Goal: Task Accomplishment & Management: Use online tool/utility

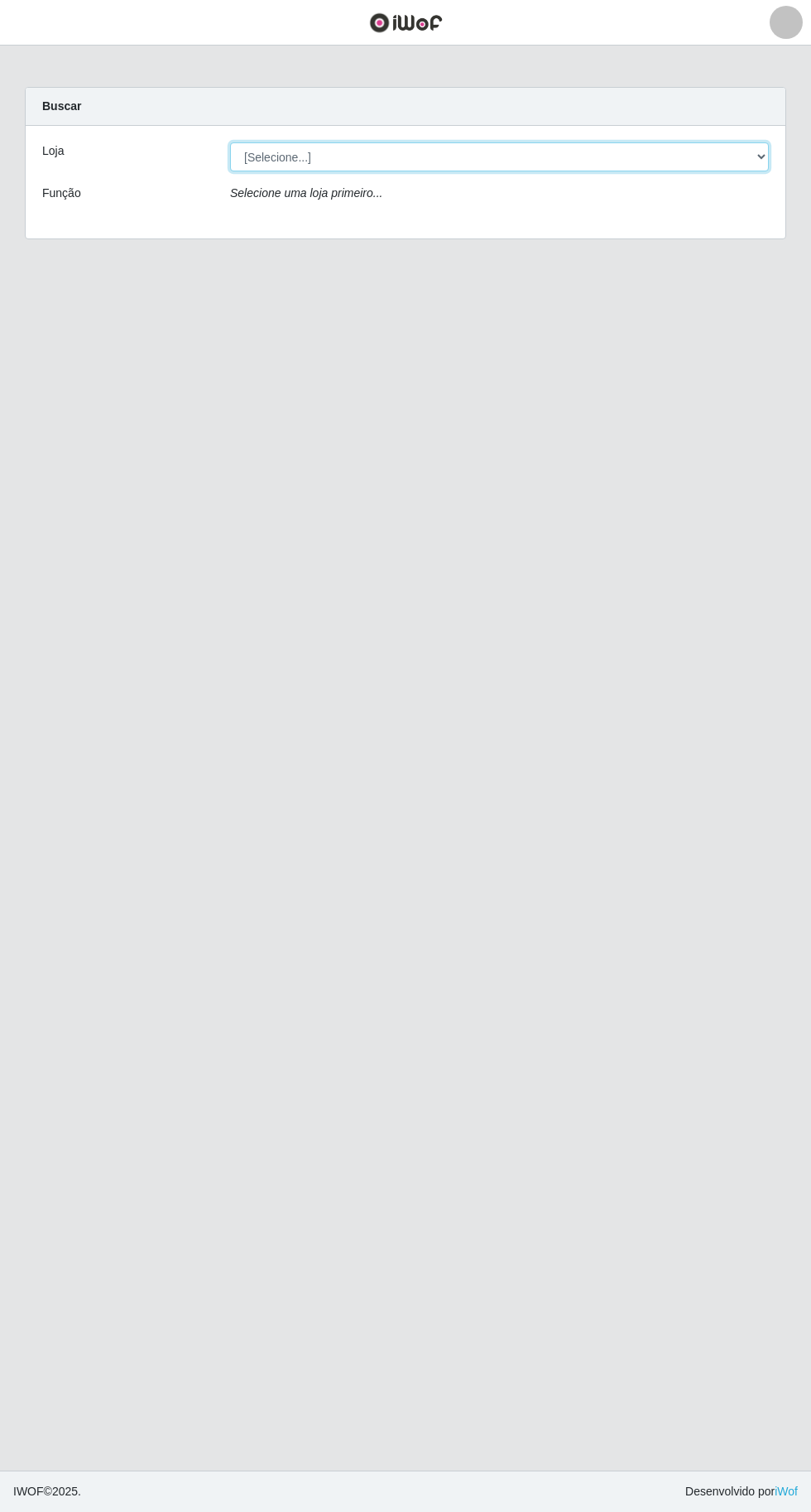
click at [410, 150] on select "[Selecione...] Extraplus - [GEOGRAPHIC_DATA] 03 - [GEOGRAPHIC_DATA]" at bounding box center [499, 157] width 539 height 29
select select "468"
click at [230, 142] on select "[Selecione...] Extraplus - [GEOGRAPHIC_DATA] 03 - [GEOGRAPHIC_DATA]" at bounding box center [499, 157] width 539 height 29
click at [488, 168] on select "[Selecione...] Extraplus - [GEOGRAPHIC_DATA] 03 - [GEOGRAPHIC_DATA]" at bounding box center [499, 157] width 539 height 29
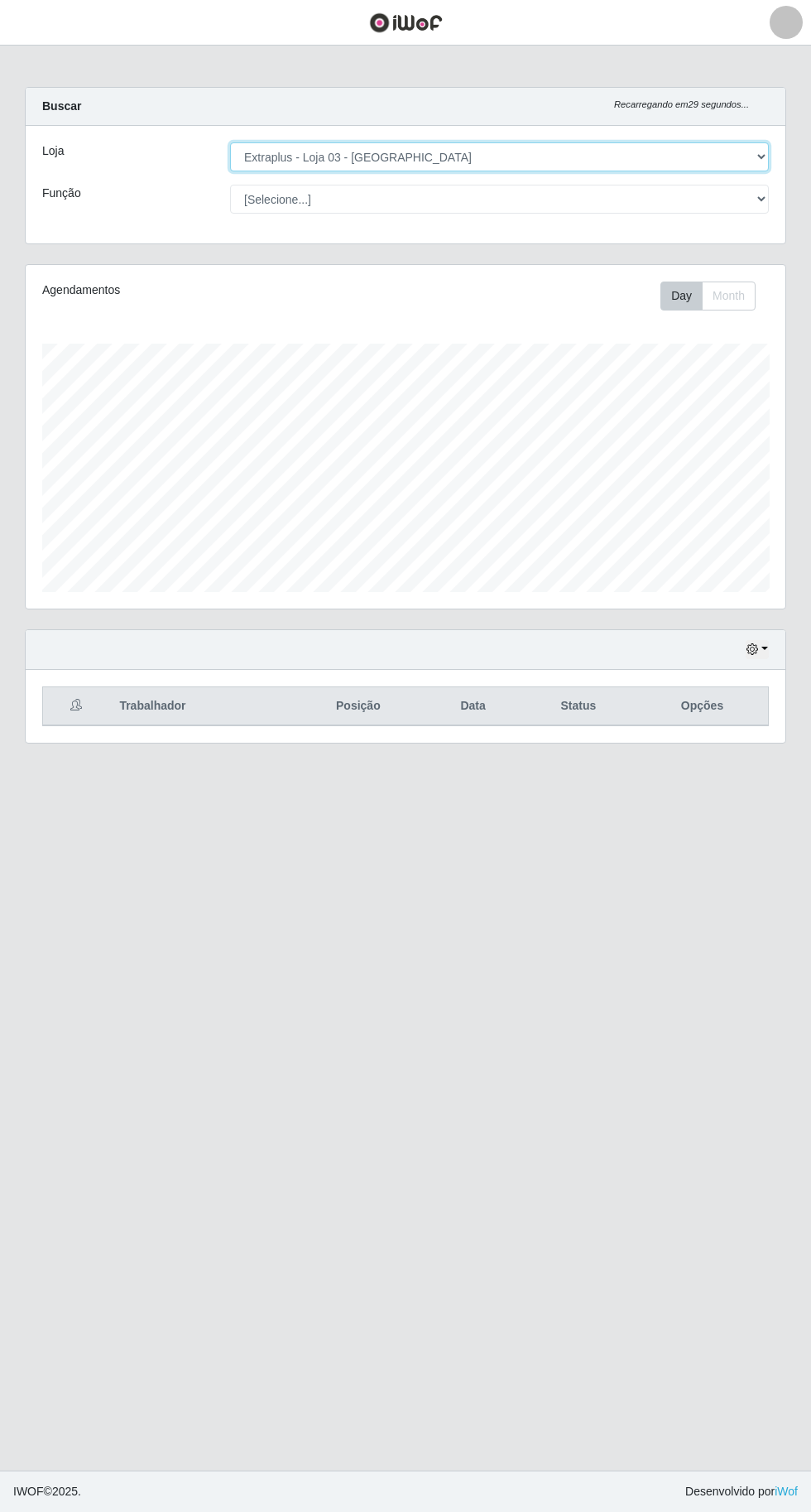
scroll to position [343, 760]
click at [230, 142] on select "[Selecione...] Extraplus - [GEOGRAPHIC_DATA] 03 - [GEOGRAPHIC_DATA]" at bounding box center [499, 157] width 539 height 29
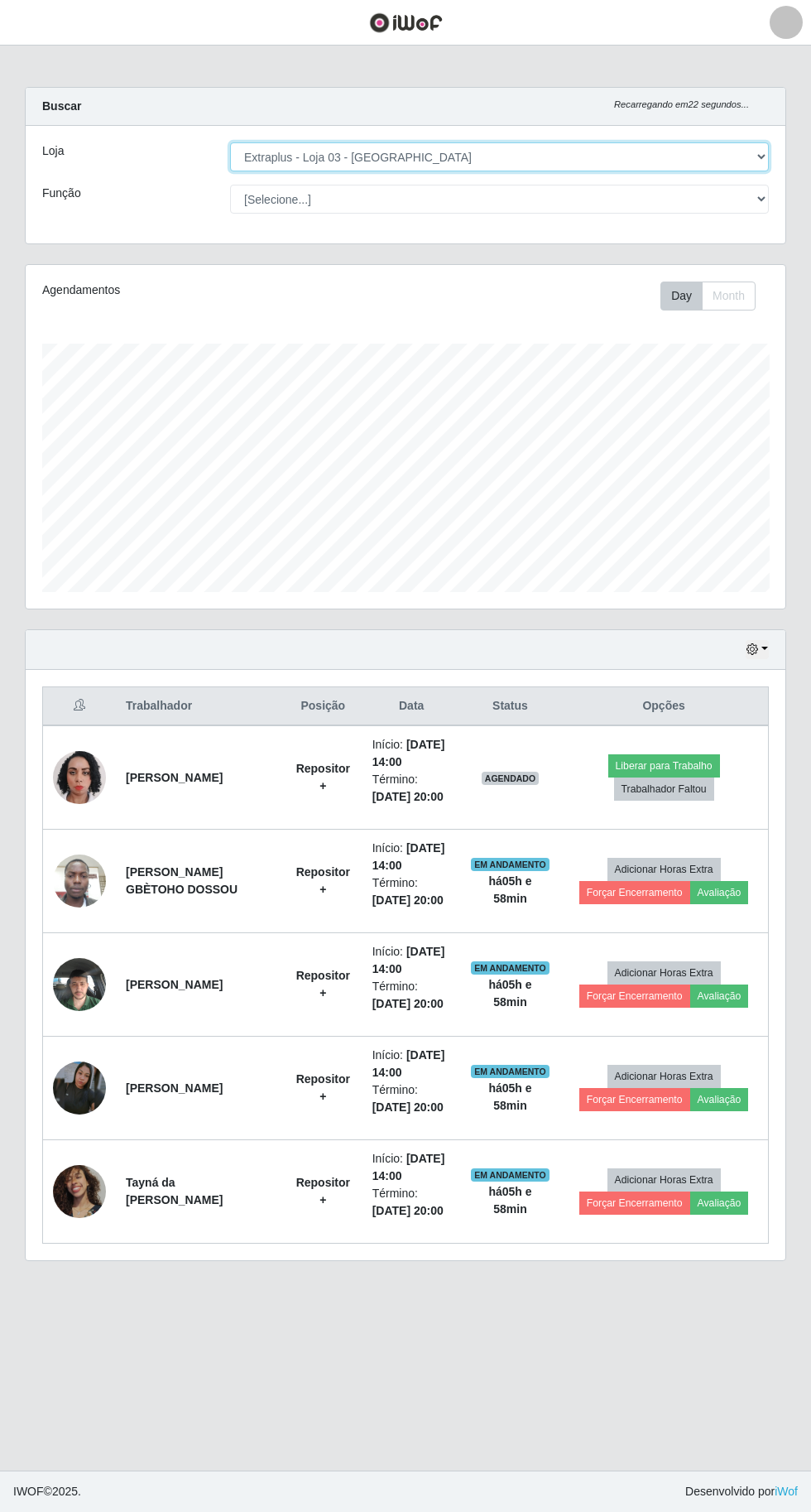
scroll to position [3, 0]
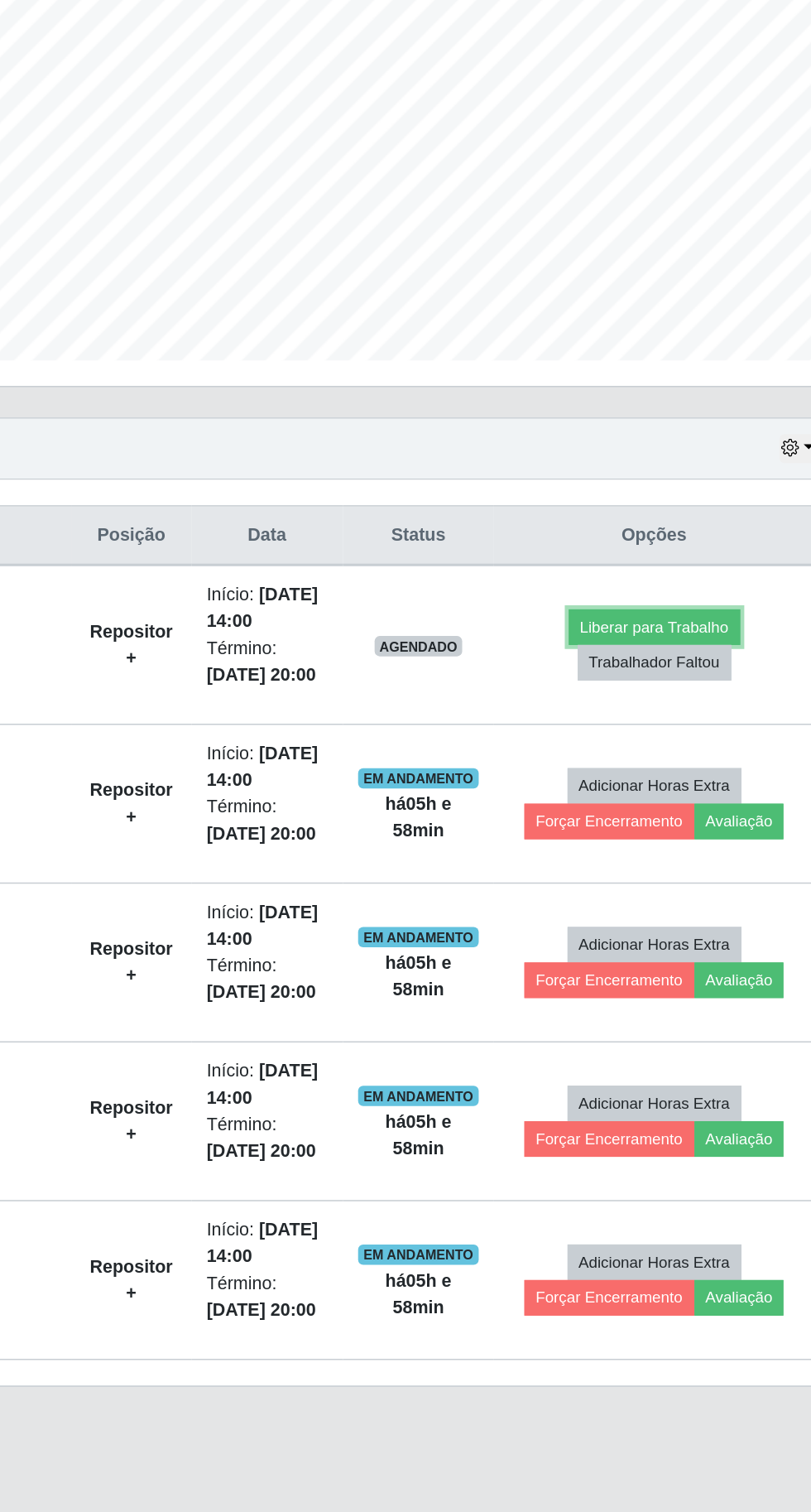
click at [700, 755] on button "Liberar para Trabalho" at bounding box center [664, 767] width 112 height 24
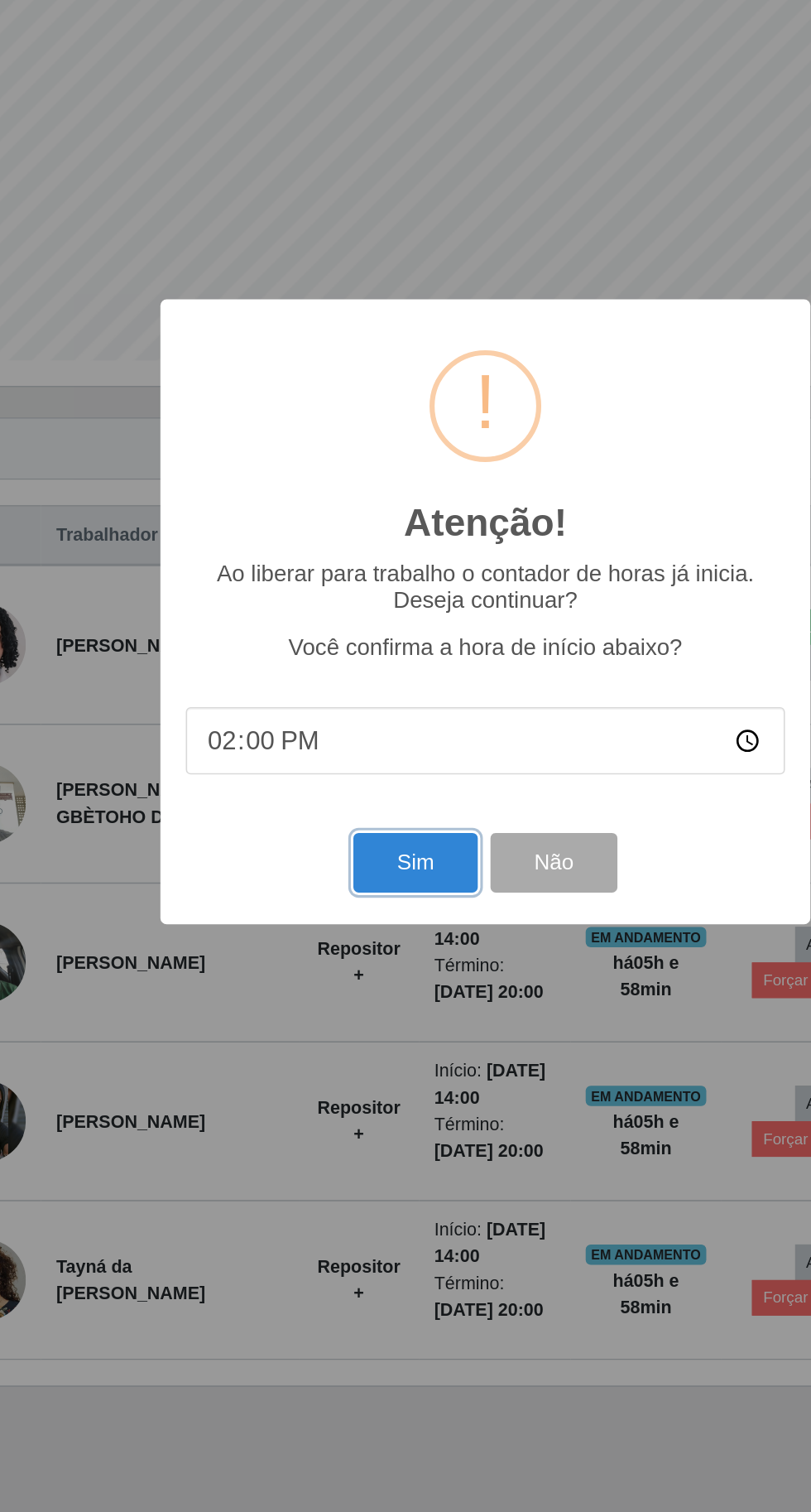
click at [372, 918] on button "Sim" at bounding box center [360, 920] width 80 height 39
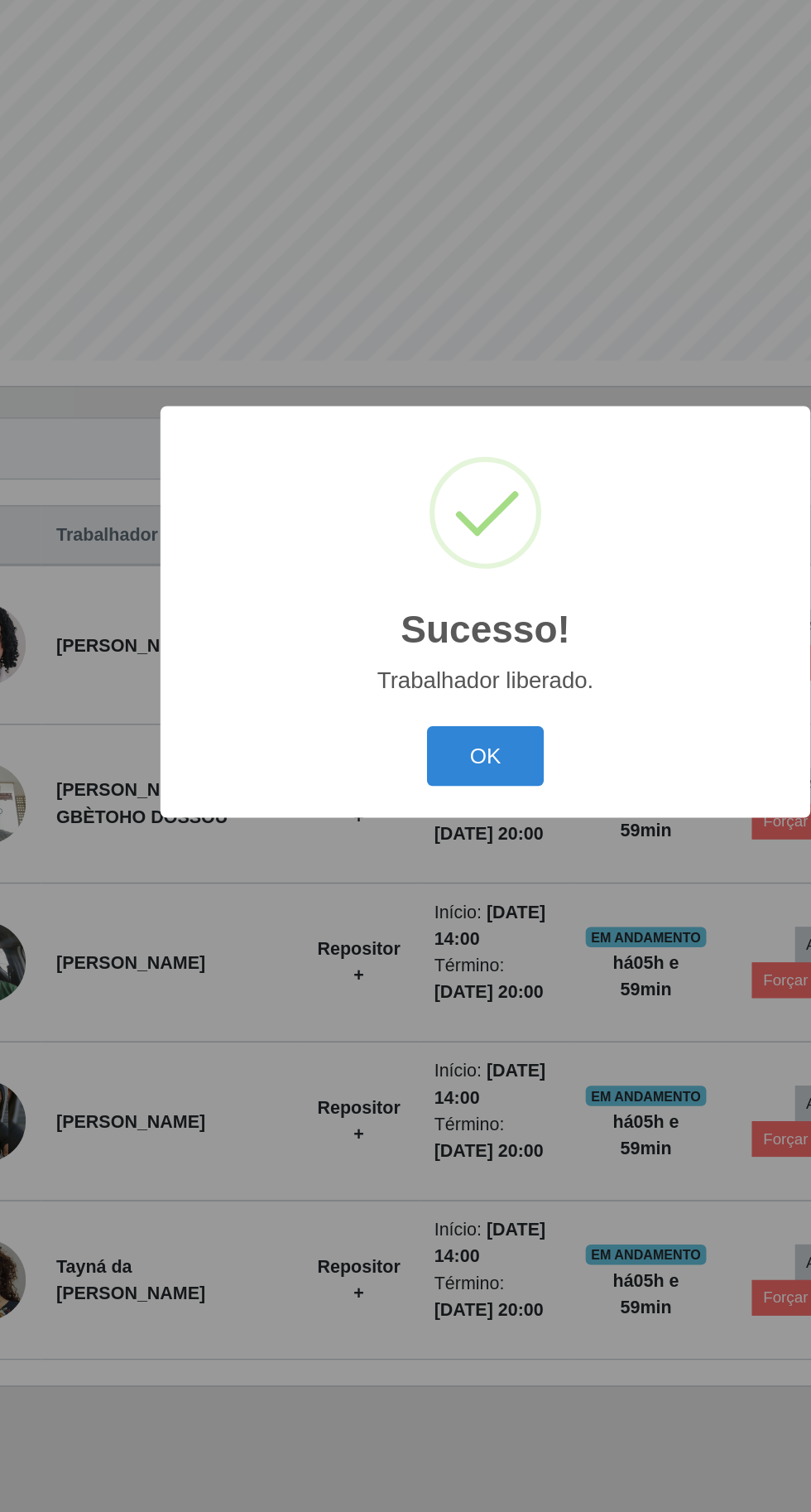
click at [430, 1037] on div "Sucesso! × Trabalhador liberado. OK Cancel" at bounding box center [405, 756] width 811 height 1512
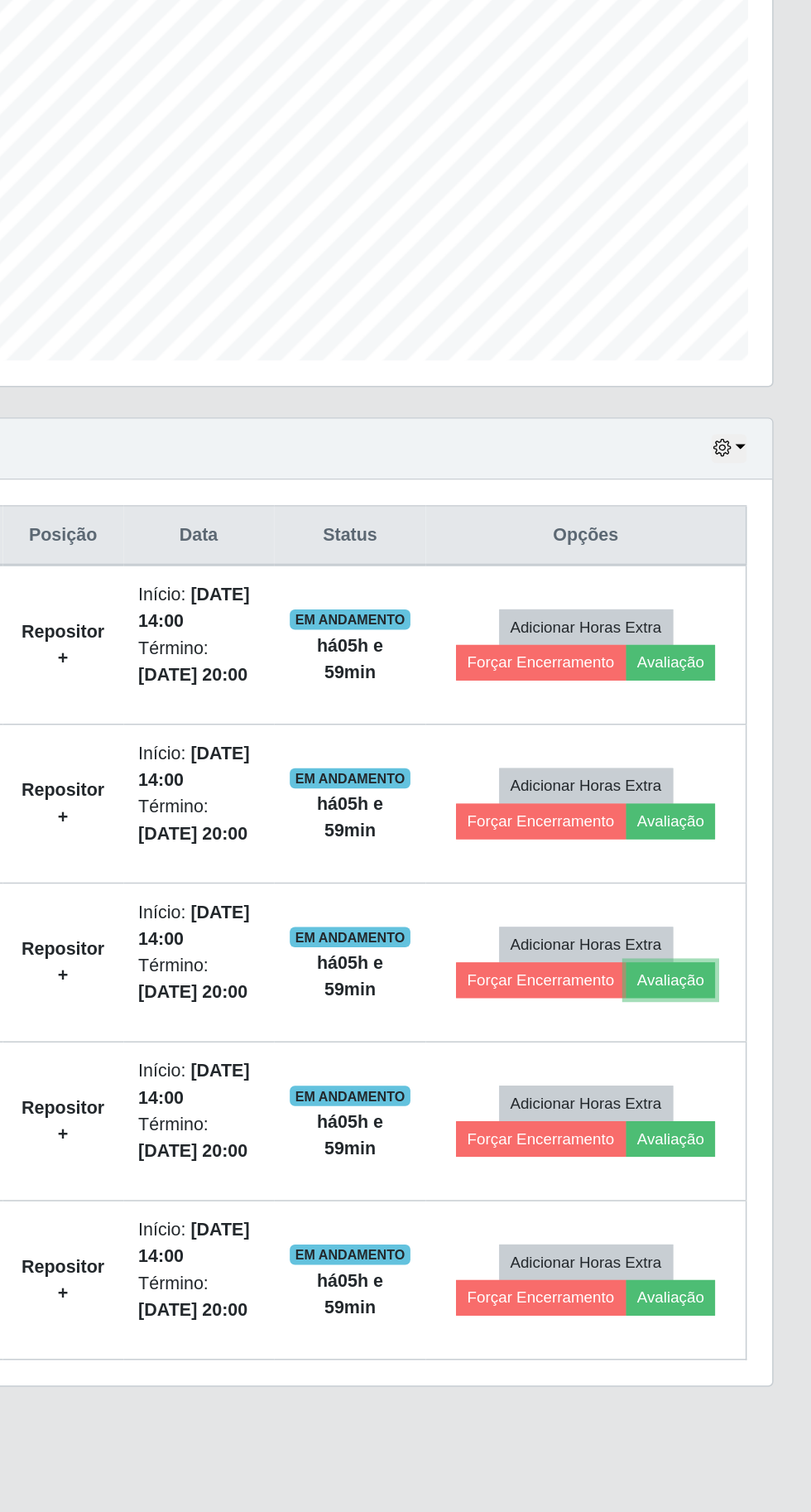
click at [746, 996] on button "Avaliação" at bounding box center [720, 996] width 59 height 24
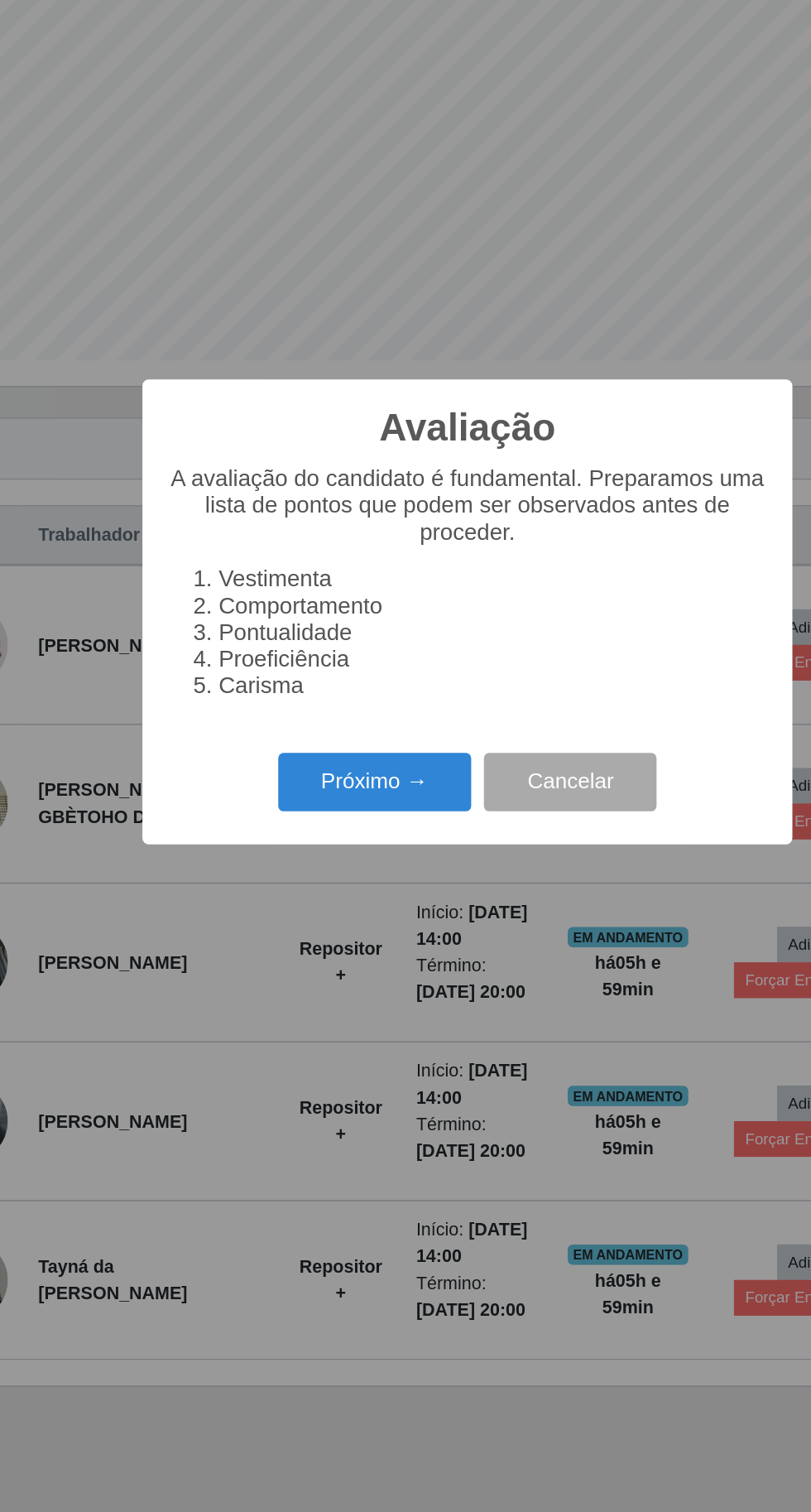
click at [357, 879] on button "Próximo →" at bounding box center [344, 868] width 125 height 39
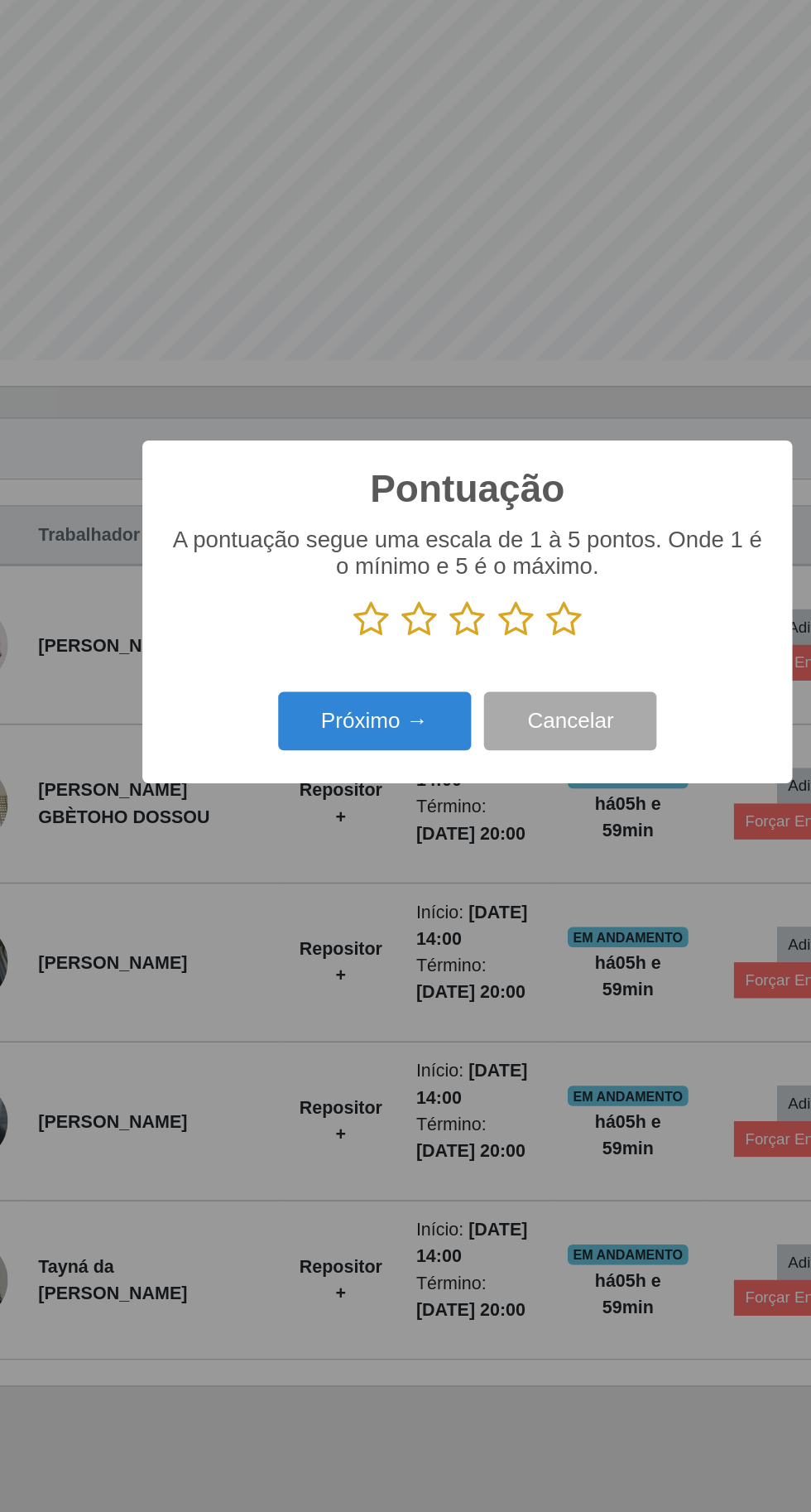
click at [495, 753] on p at bounding box center [406, 761] width 391 height 24
click at [467, 767] on icon at bounding box center [469, 761] width 24 height 24
click at [457, 773] on input "radio" at bounding box center [457, 773] width 0 height 0
click at [360, 832] on button "Próximo →" at bounding box center [344, 828] width 125 height 39
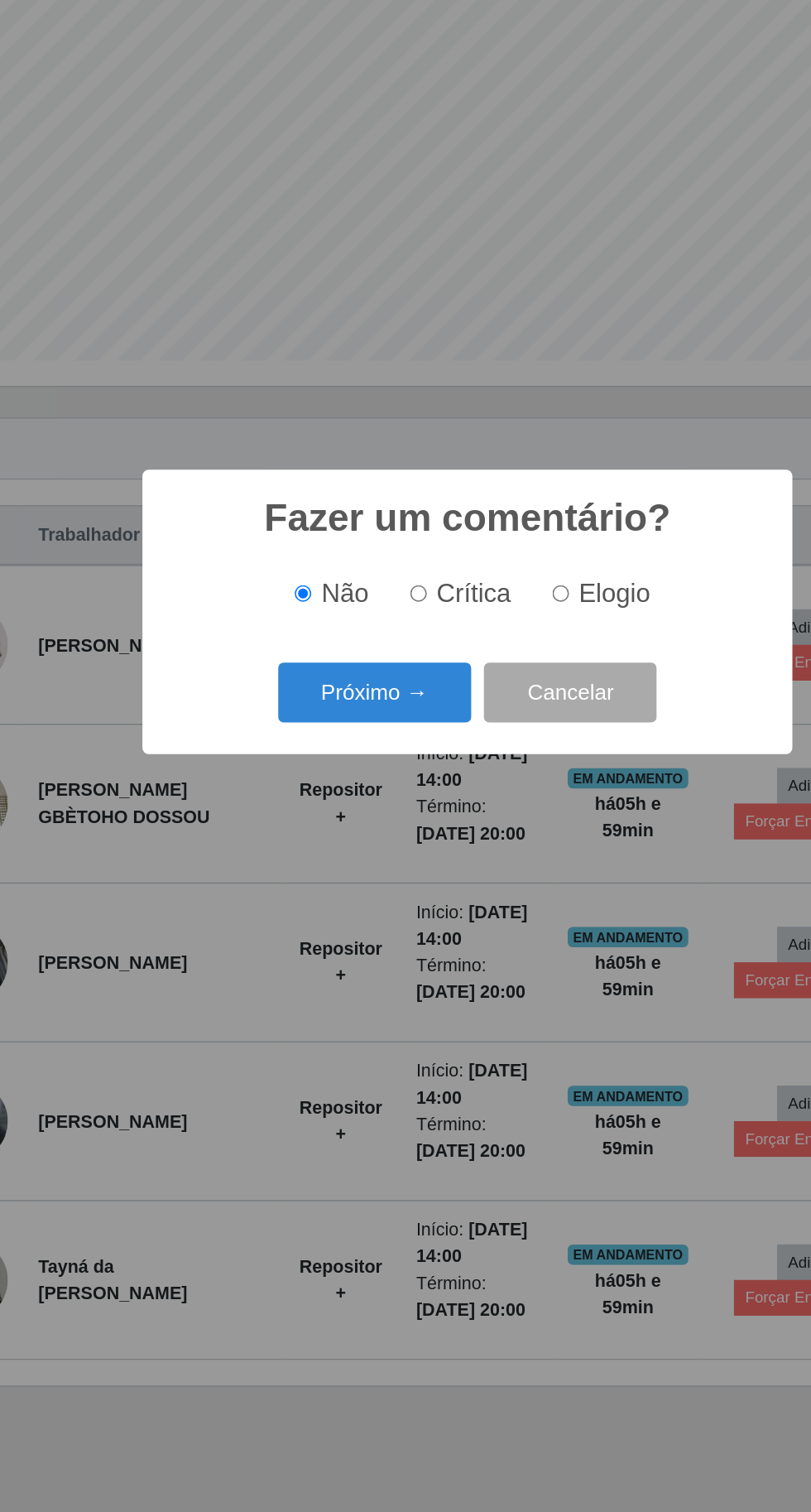
click at [504, 745] on span "Elogio" at bounding box center [501, 744] width 46 height 19
click at [472, 745] on input "Elogio" at bounding box center [467, 744] width 11 height 11
radio input "true"
click at [335, 808] on button "Próximo →" at bounding box center [344, 809] width 125 height 39
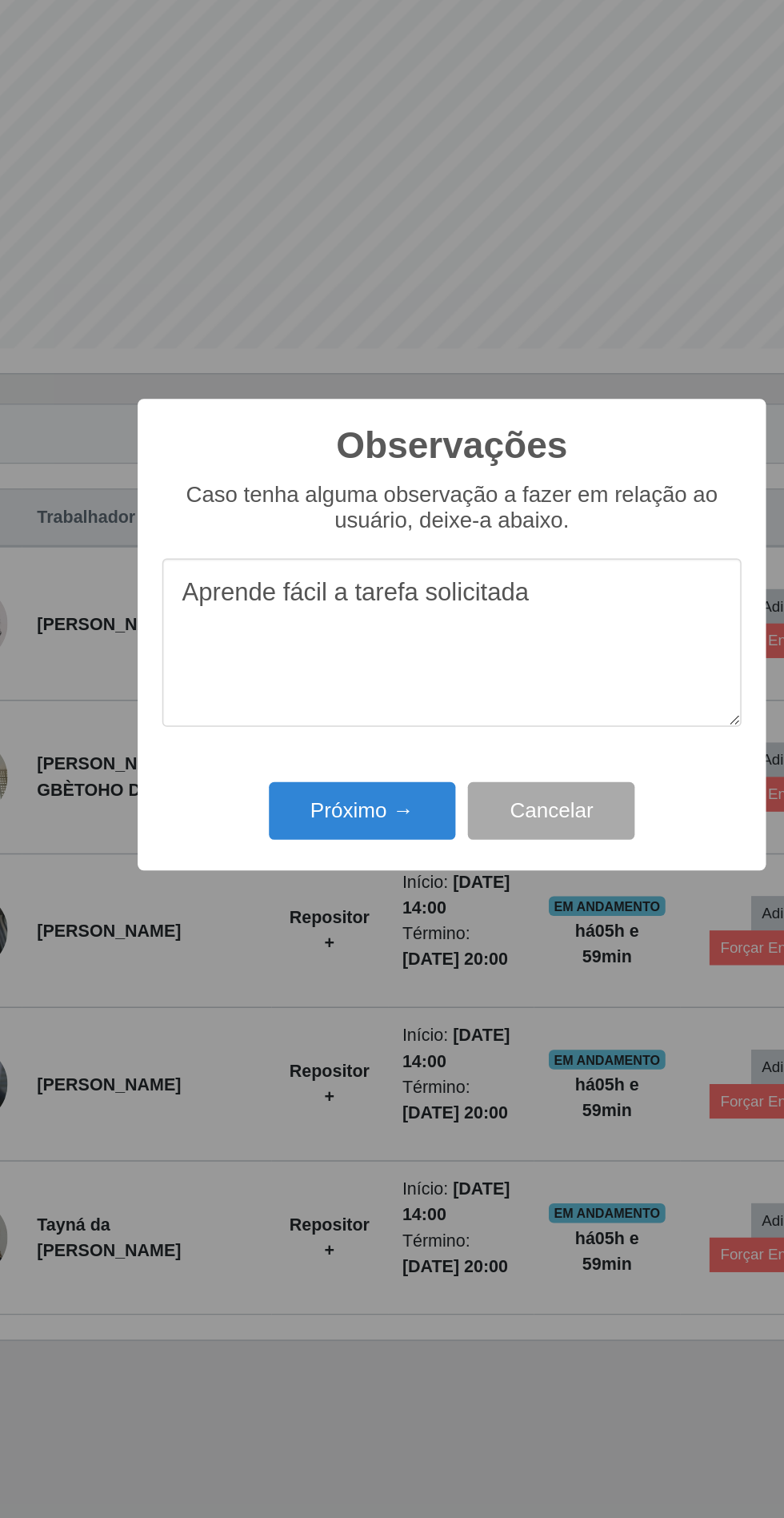
type textarea "Aprende fácil a tarefa solicitada"
click at [314, 876] on button "Próximo →" at bounding box center [333, 874] width 121 height 37
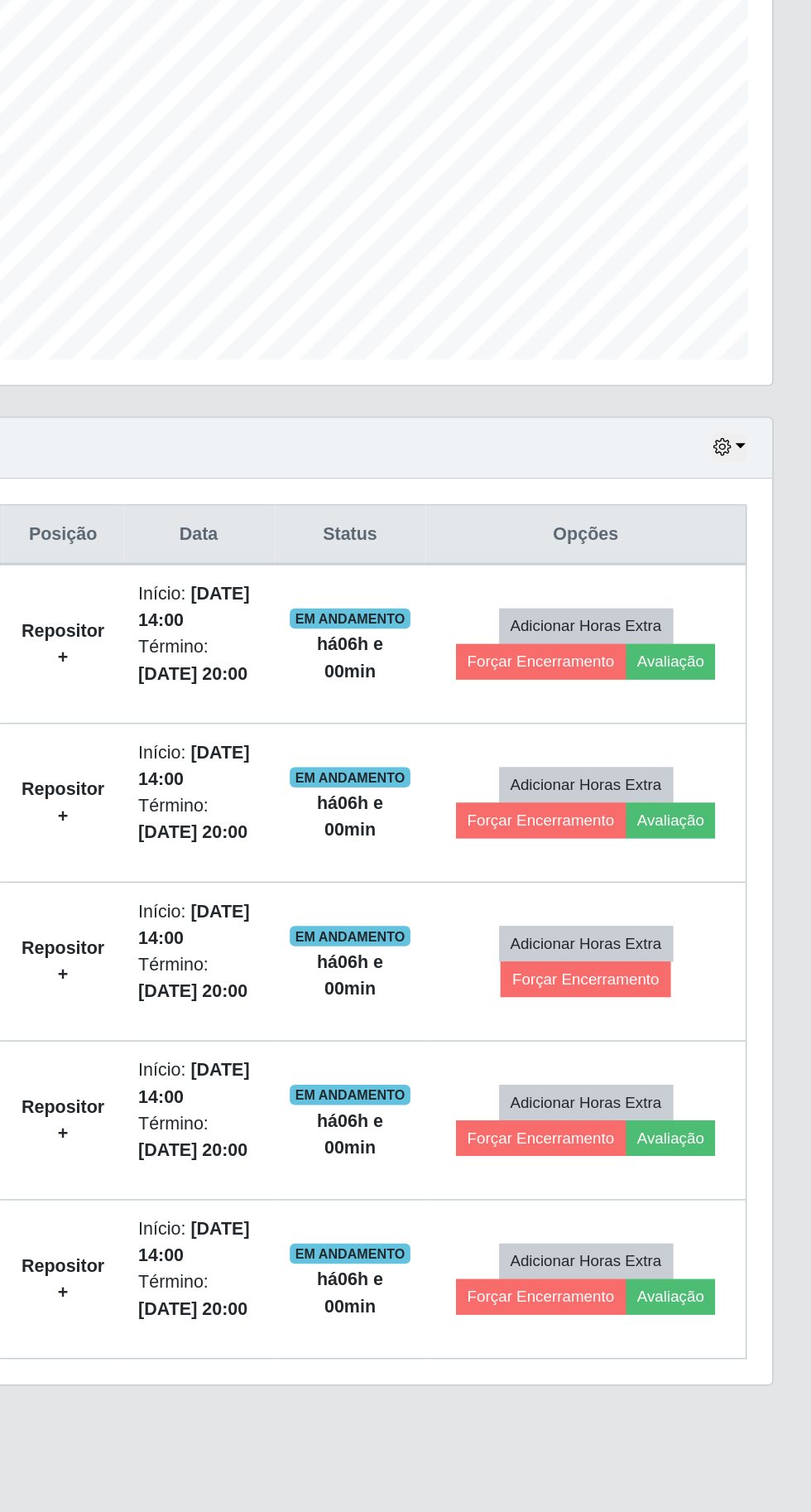
scroll to position [3, 0]
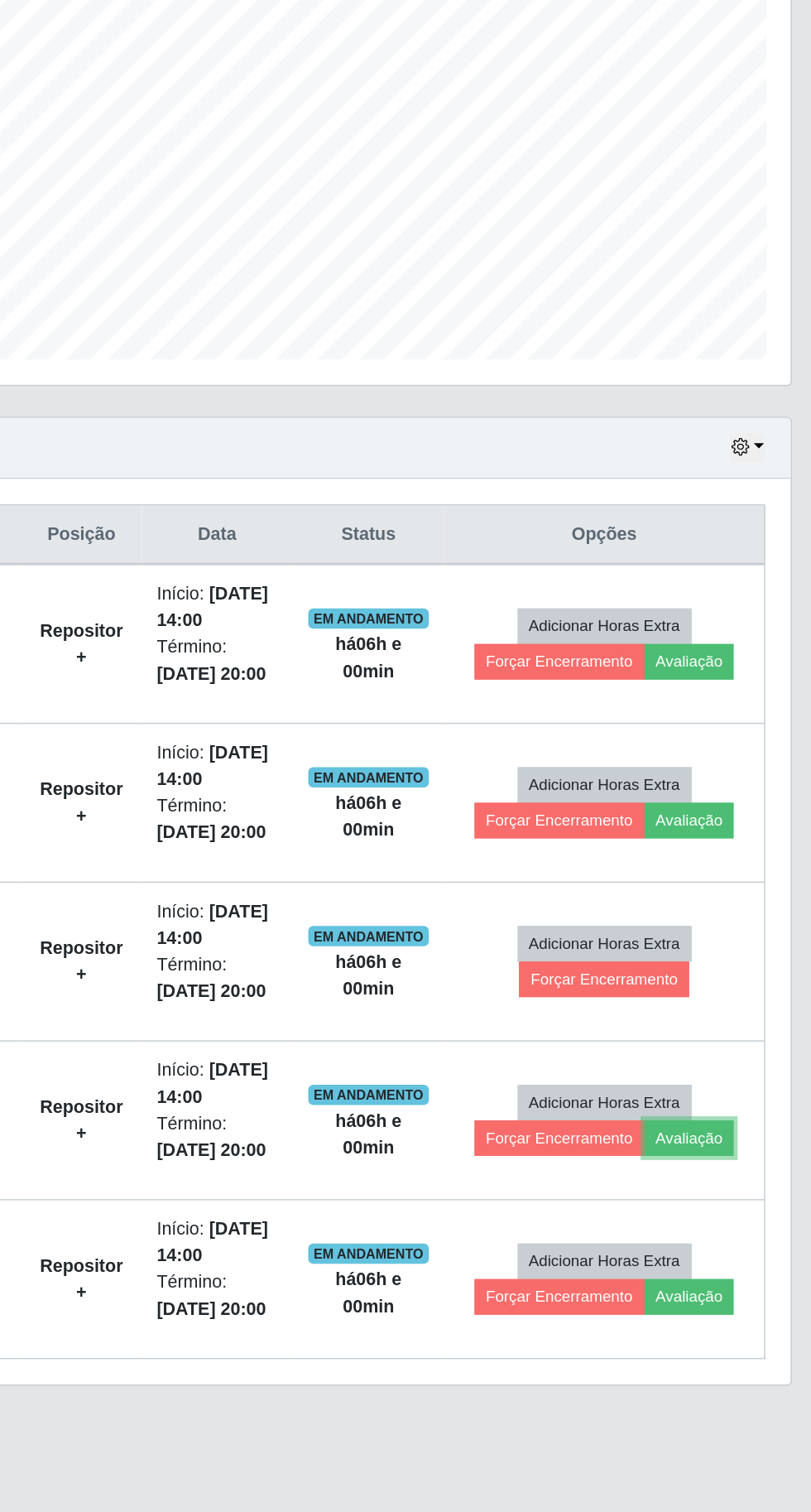
click at [740, 1095] on button "Avaliação" at bounding box center [720, 1100] width 59 height 24
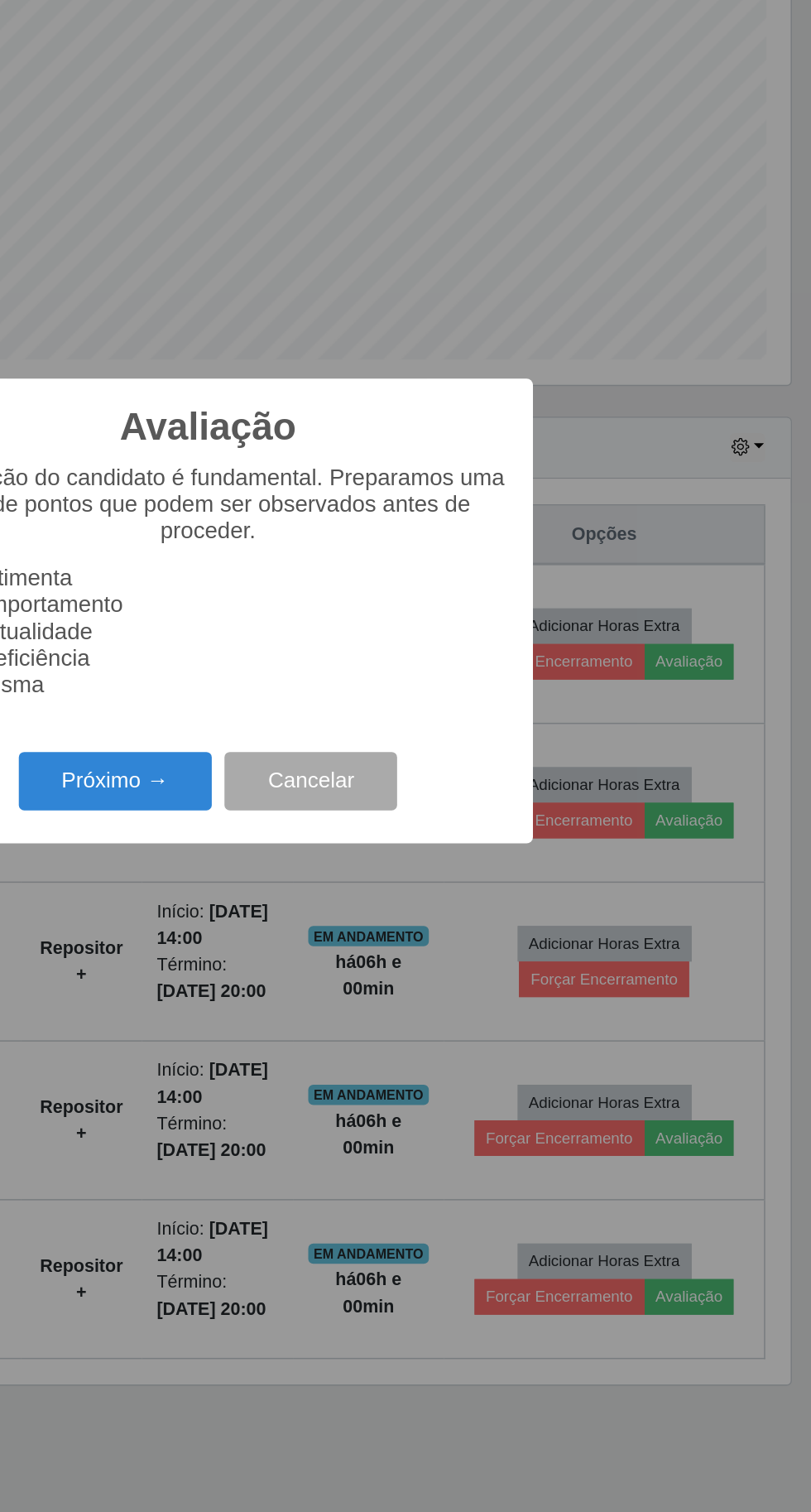
click at [339, 883] on button "Próximo →" at bounding box center [344, 868] width 125 height 39
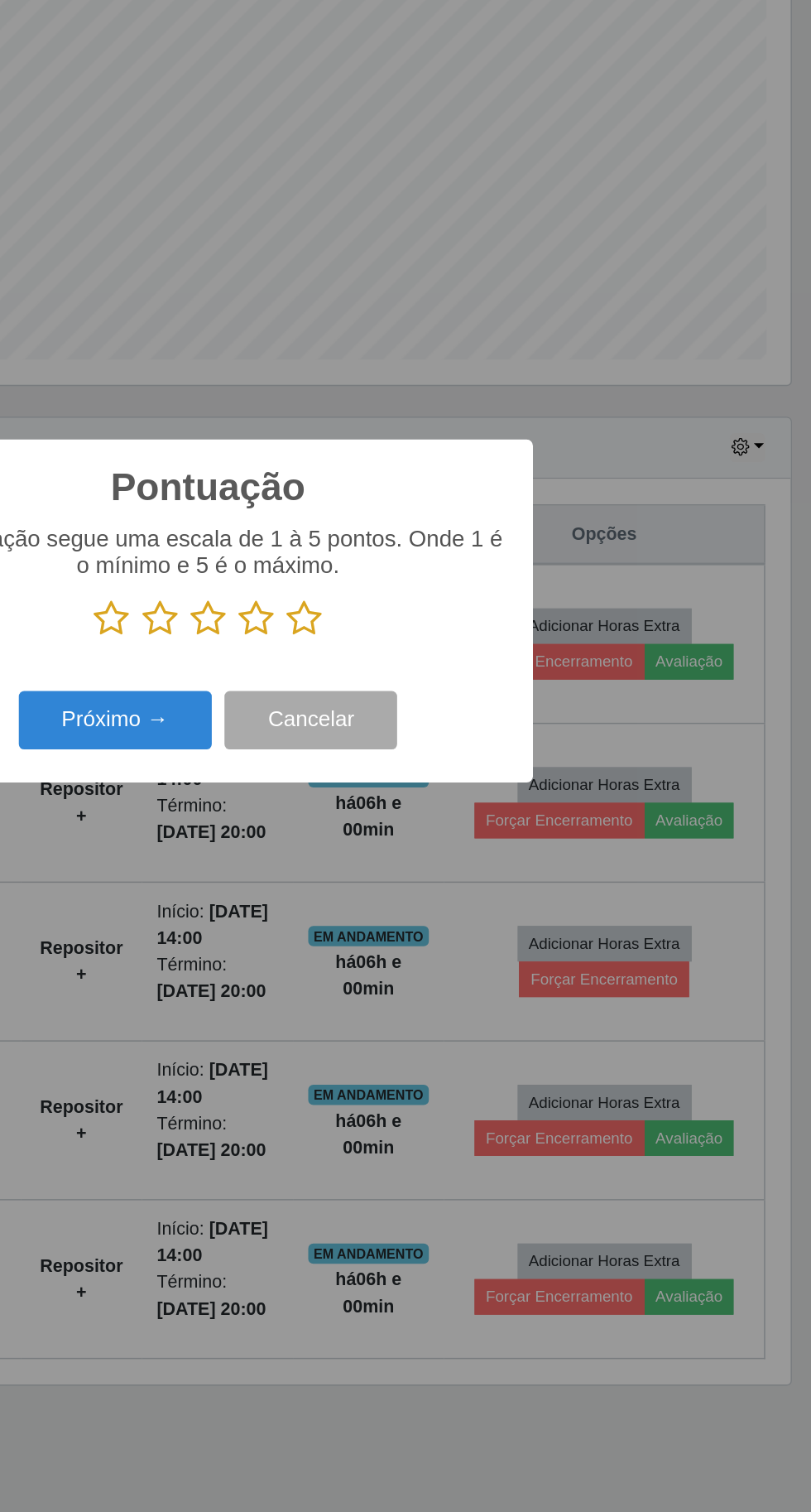
click at [478, 771] on icon at bounding box center [469, 761] width 24 height 24
click at [457, 773] on input "radio" at bounding box center [457, 773] width 0 height 0
click at [315, 841] on button "Próximo →" at bounding box center [344, 828] width 125 height 39
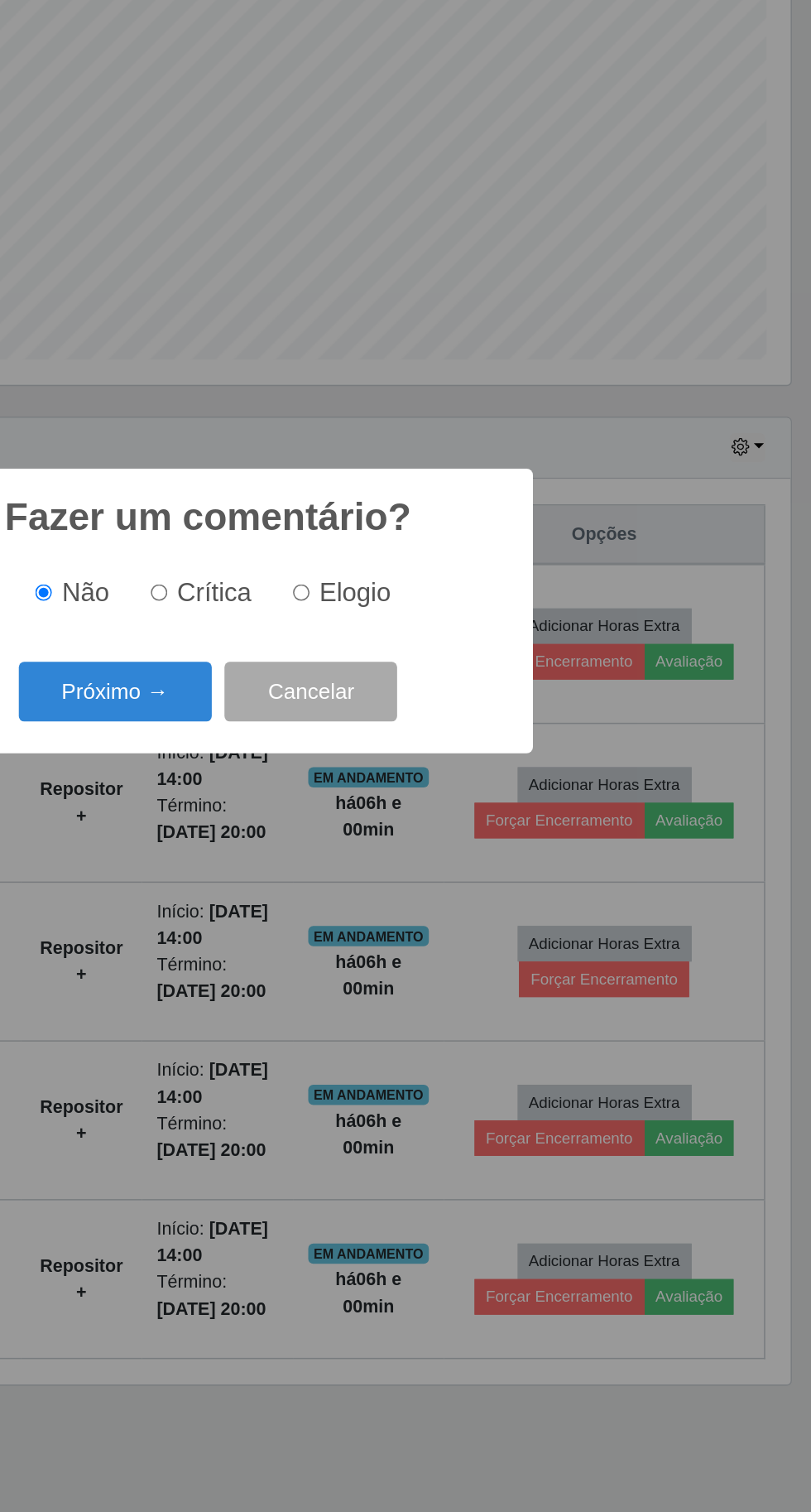
click at [323, 809] on button "Próximo →" at bounding box center [344, 809] width 125 height 39
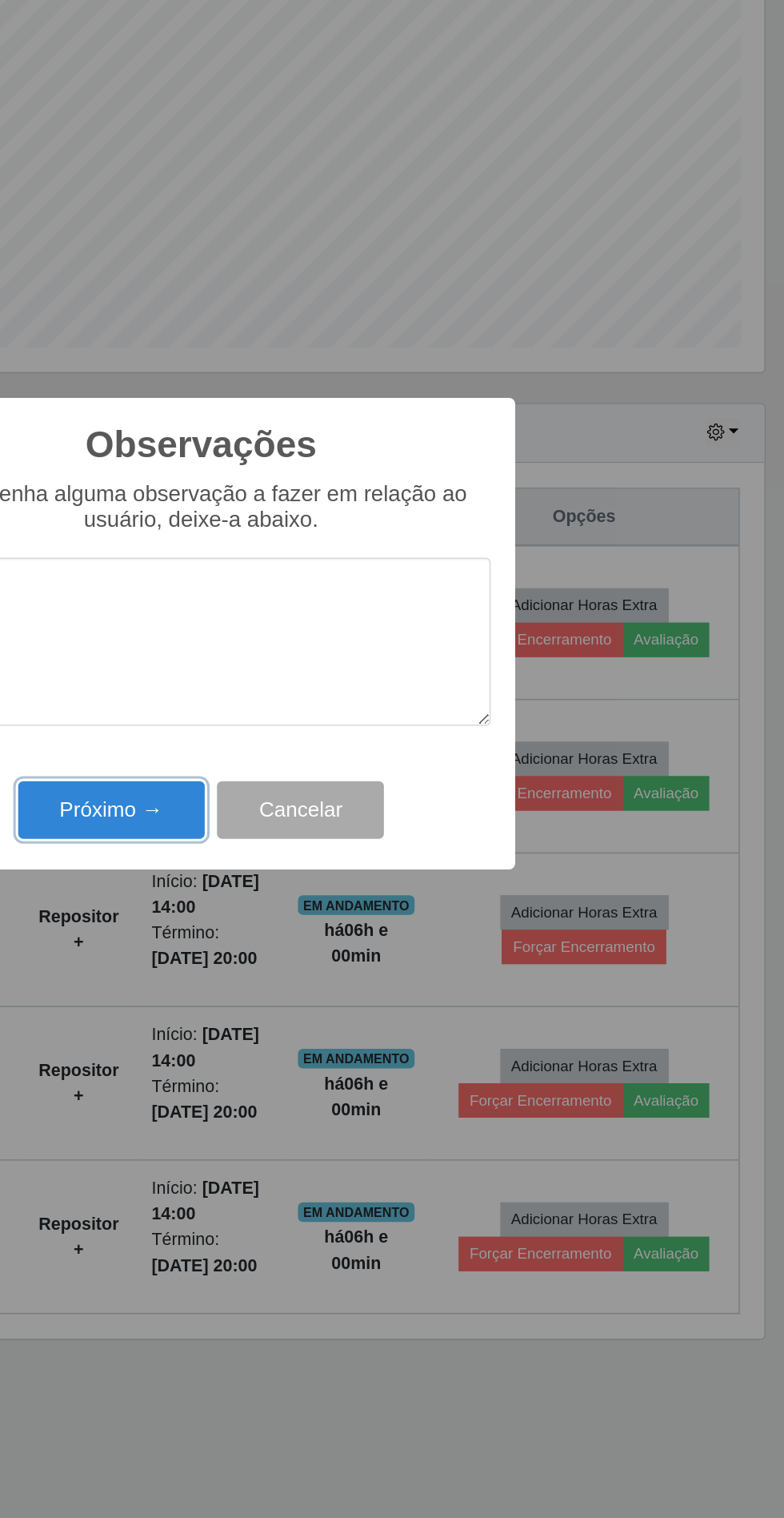
click at [312, 880] on button "Próximo →" at bounding box center [333, 874] width 121 height 37
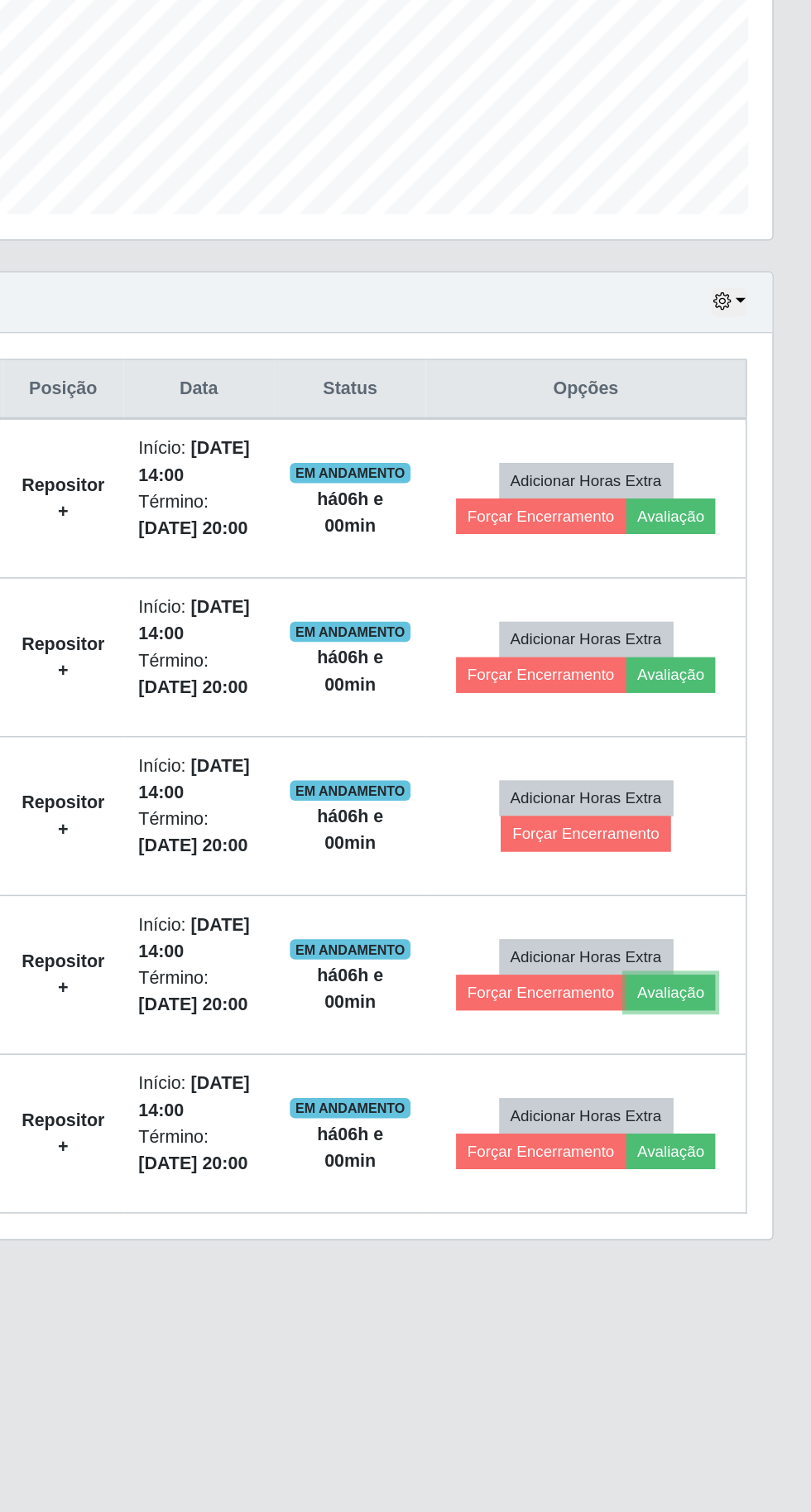
scroll to position [0, 0]
click at [740, 1199] on button "Avaliação" at bounding box center [720, 1204] width 59 height 24
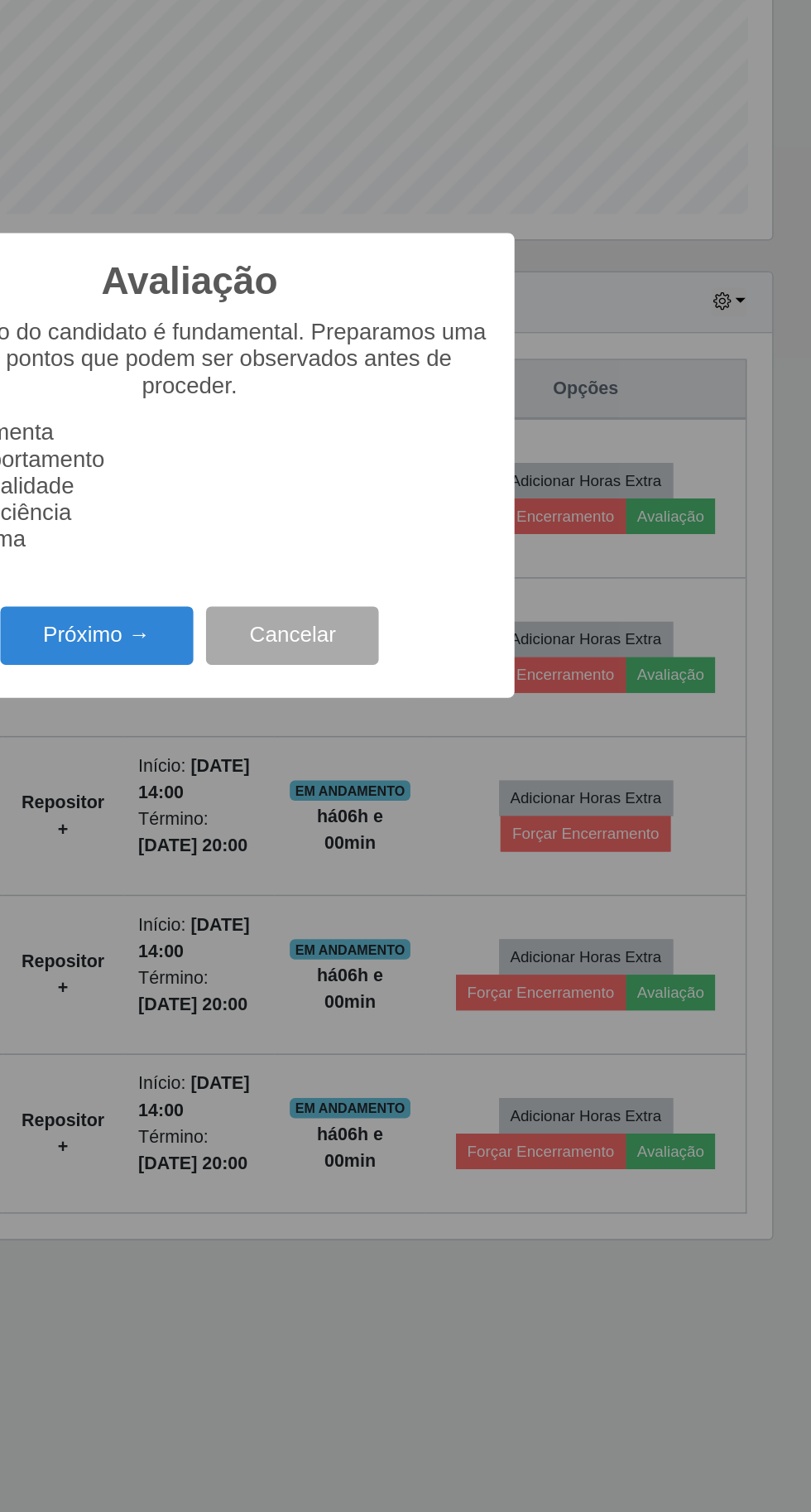
click at [323, 887] on button "Próximo →" at bounding box center [344, 868] width 125 height 39
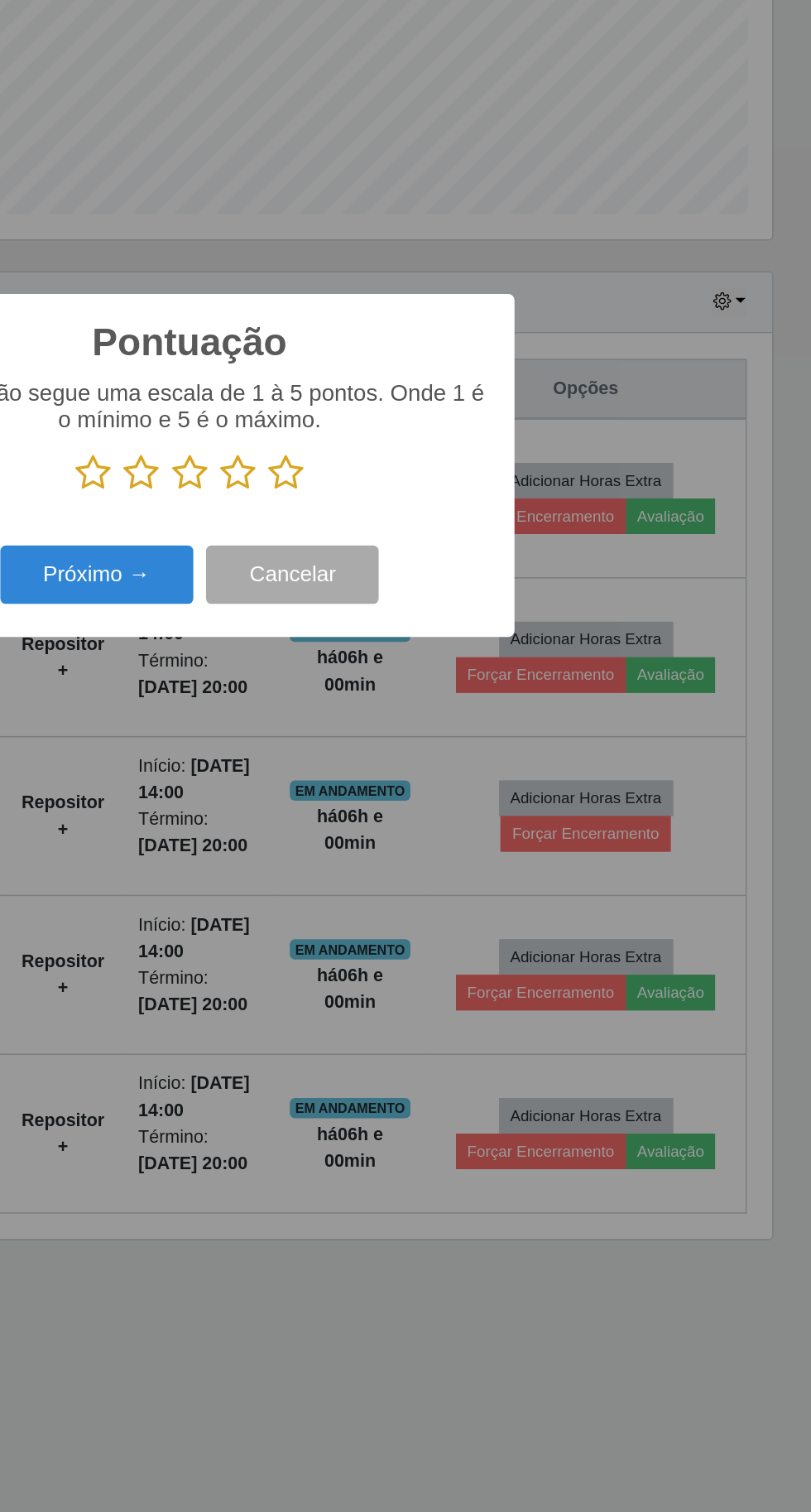
click at [462, 773] on icon at bounding box center [469, 761] width 24 height 24
click at [457, 773] on input "radio" at bounding box center [457, 773] width 0 height 0
click at [341, 847] on button "Próximo →" at bounding box center [344, 828] width 125 height 39
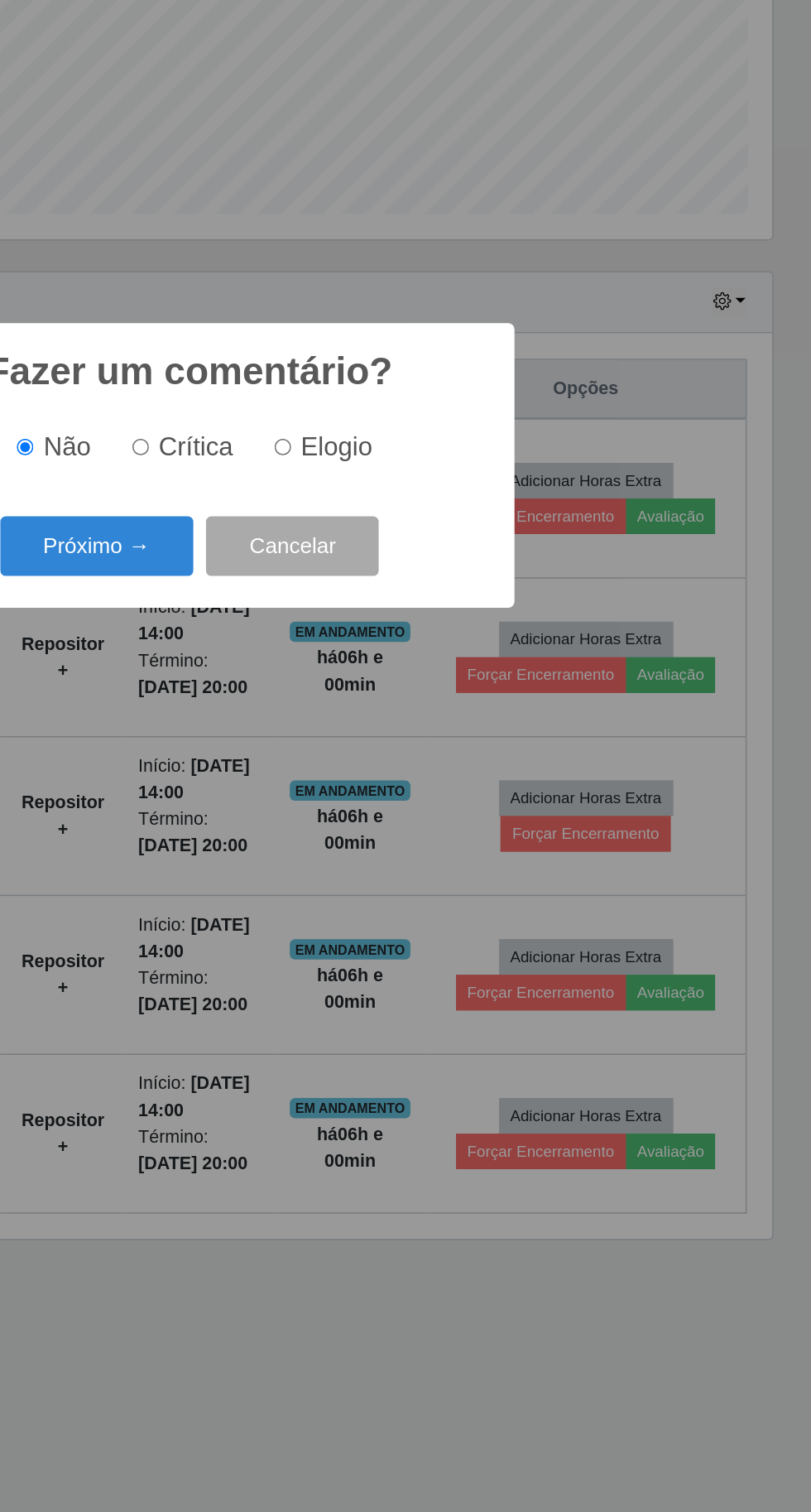
click at [499, 753] on span "Elogio" at bounding box center [501, 744] width 46 height 19
click at [472, 750] on input "Elogio" at bounding box center [467, 744] width 11 height 11
radio input "true"
click at [326, 828] on button "Próximo →" at bounding box center [344, 809] width 125 height 39
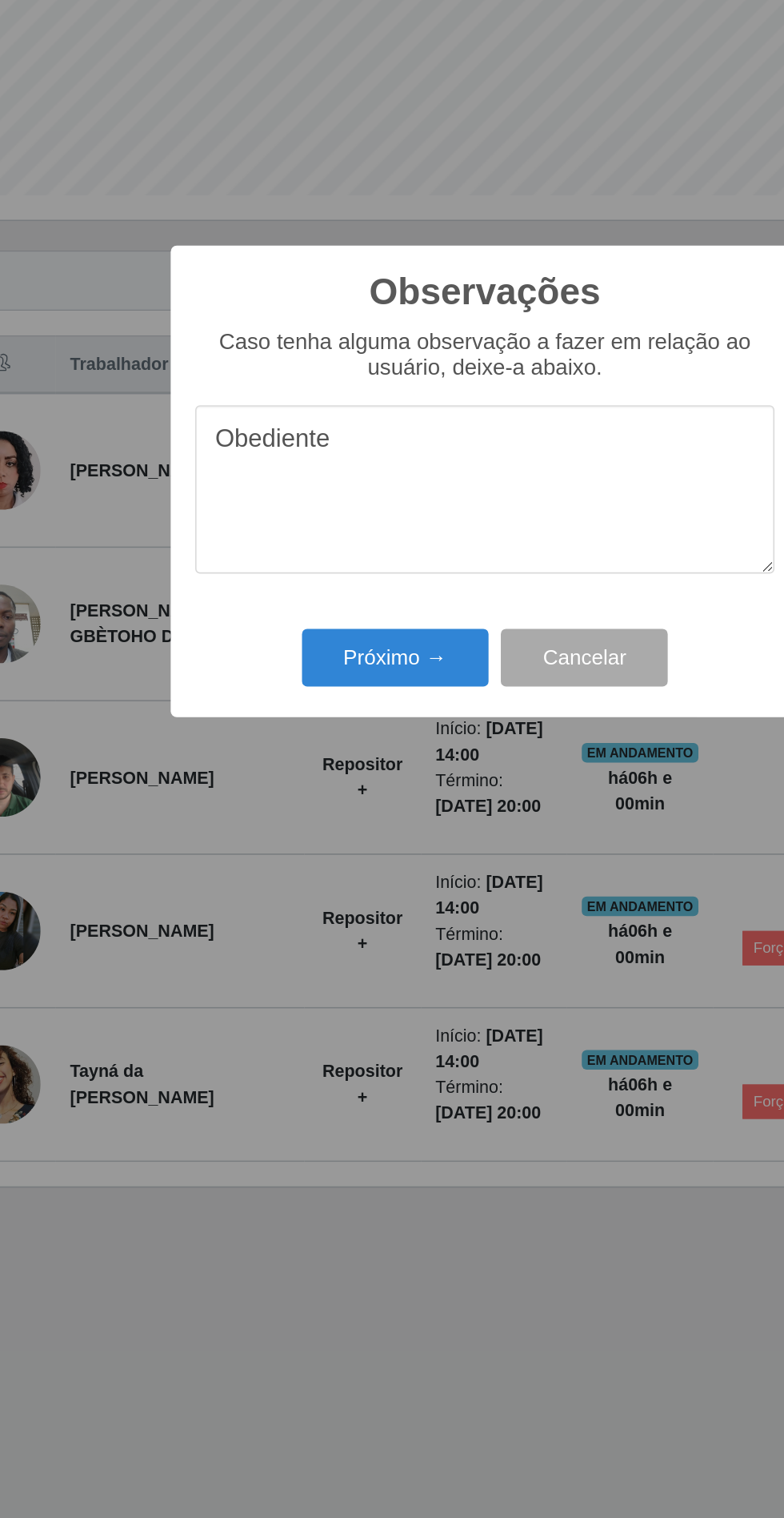
type textarea "Obediente"
click at [309, 883] on button "Próximo →" at bounding box center [333, 874] width 121 height 37
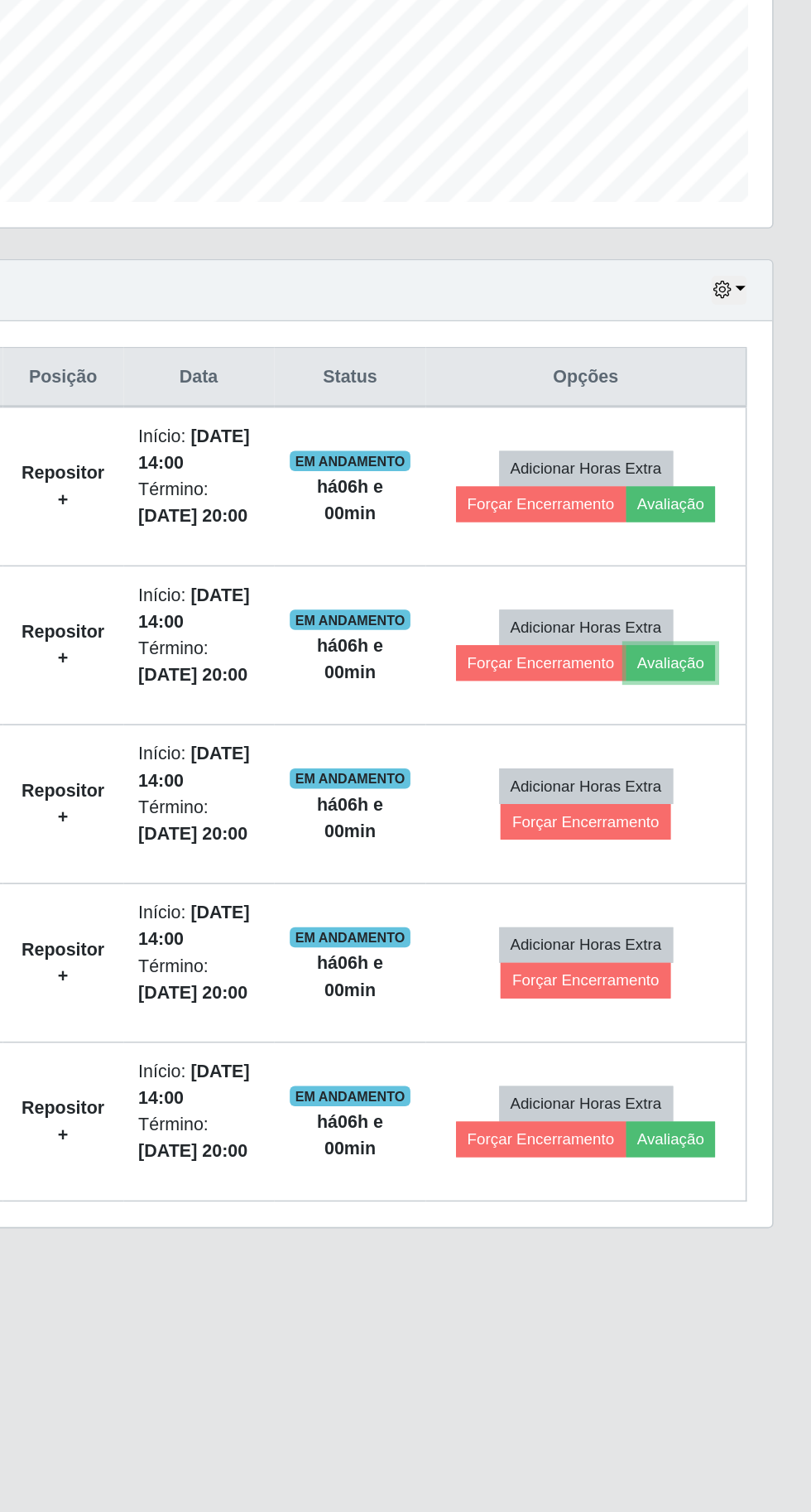
click at [723, 889] on button "Avaliação" at bounding box center [720, 893] width 59 height 24
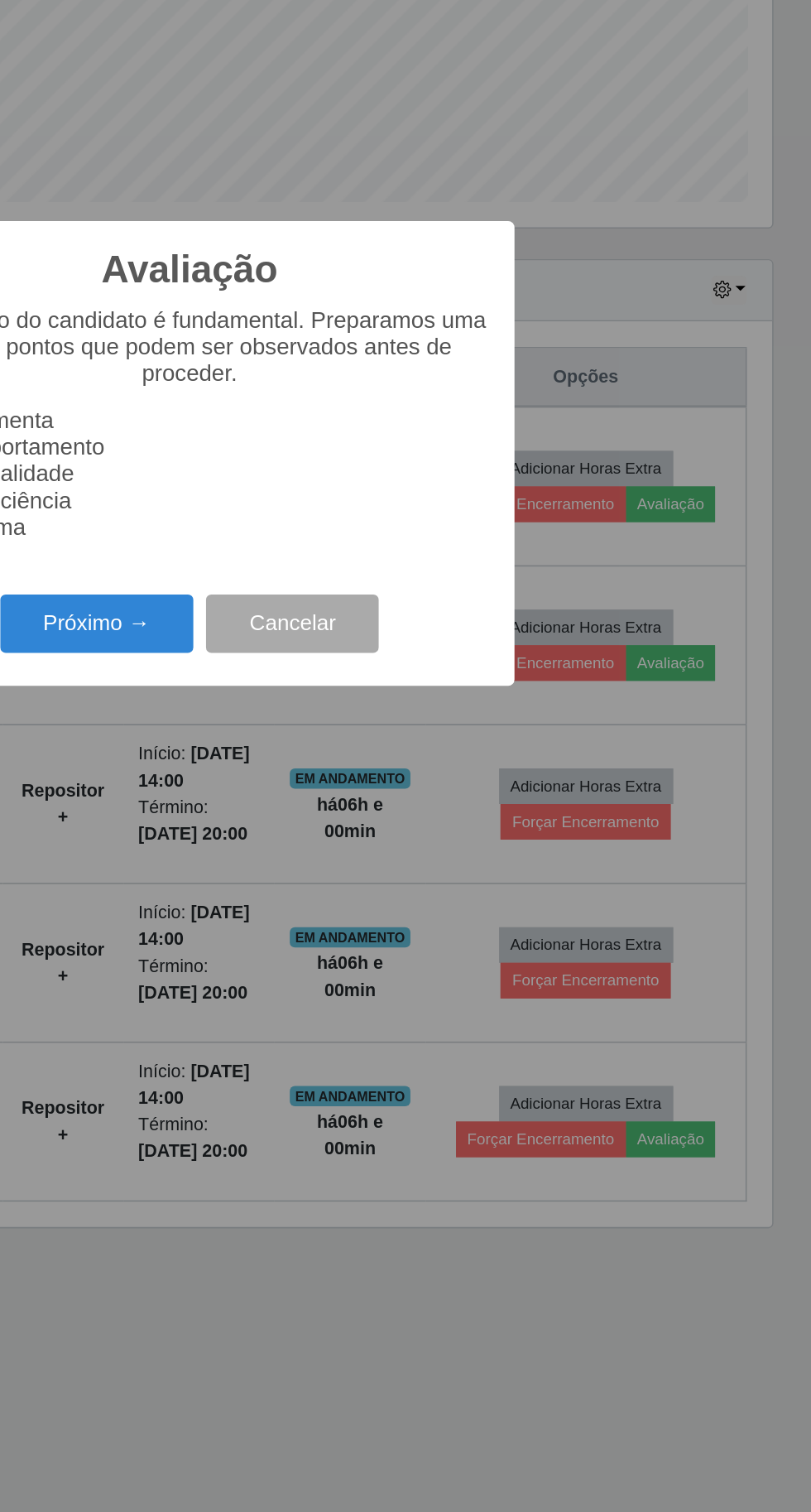
click at [326, 864] on button "Próximo →" at bounding box center [344, 868] width 125 height 39
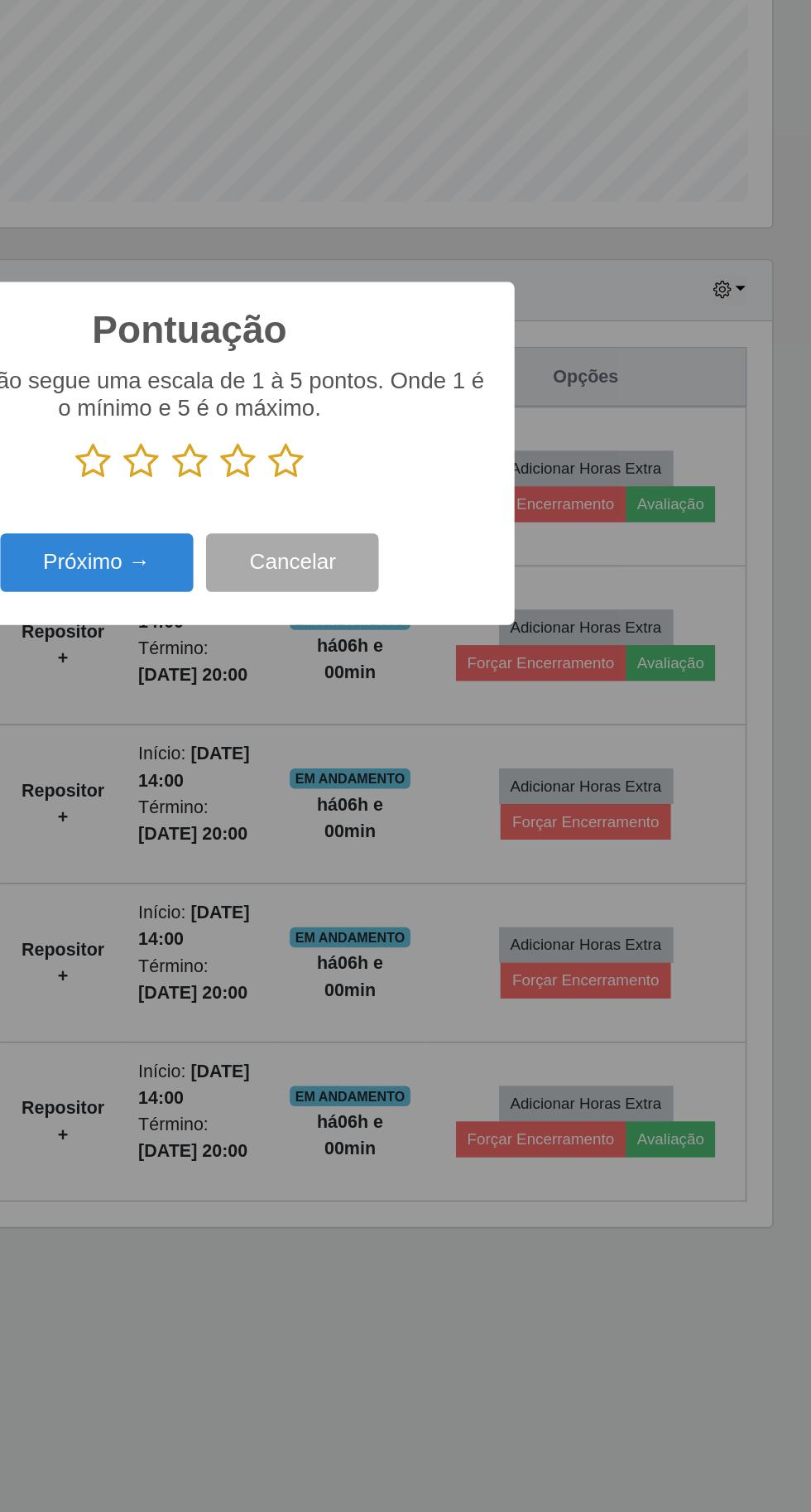
click at [437, 773] on icon at bounding box center [437, 761] width 24 height 24
click at [425, 773] on input "radio" at bounding box center [425, 773] width 0 height 0
click at [325, 821] on button "Próximo →" at bounding box center [344, 828] width 125 height 39
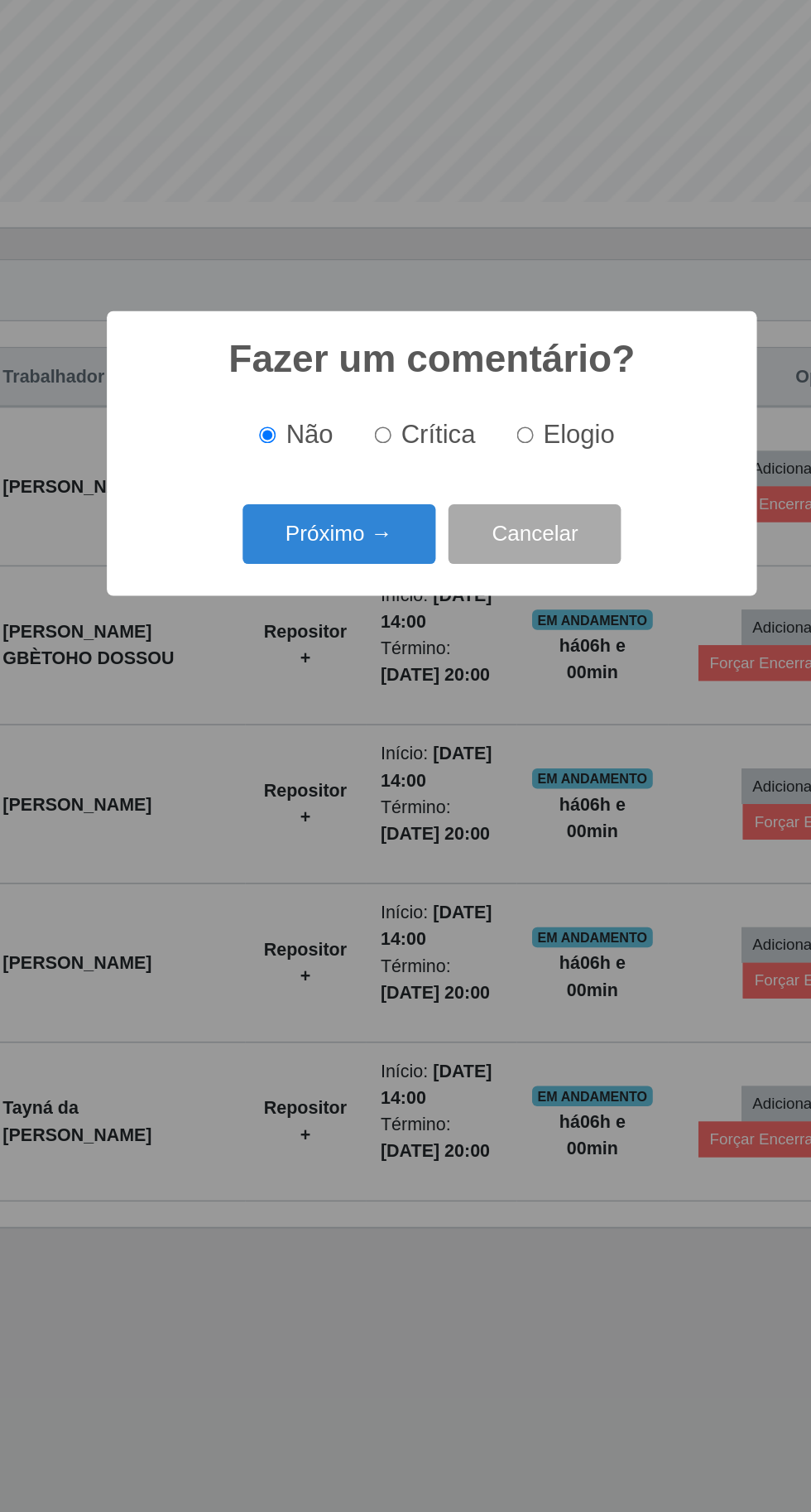
click at [324, 809] on button "Próximo →" at bounding box center [344, 809] width 125 height 39
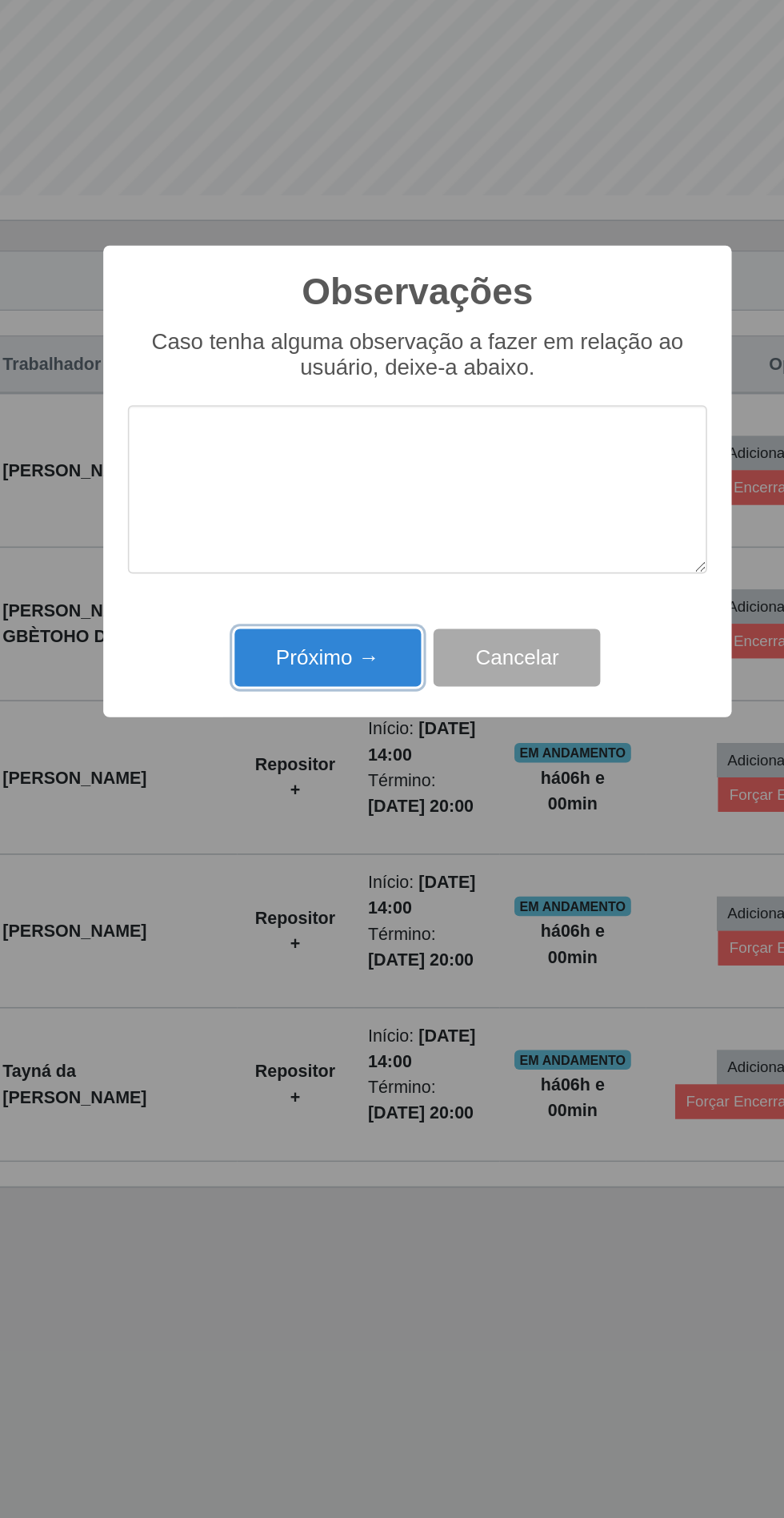
click at [313, 875] on button "Próximo →" at bounding box center [333, 874] width 121 height 37
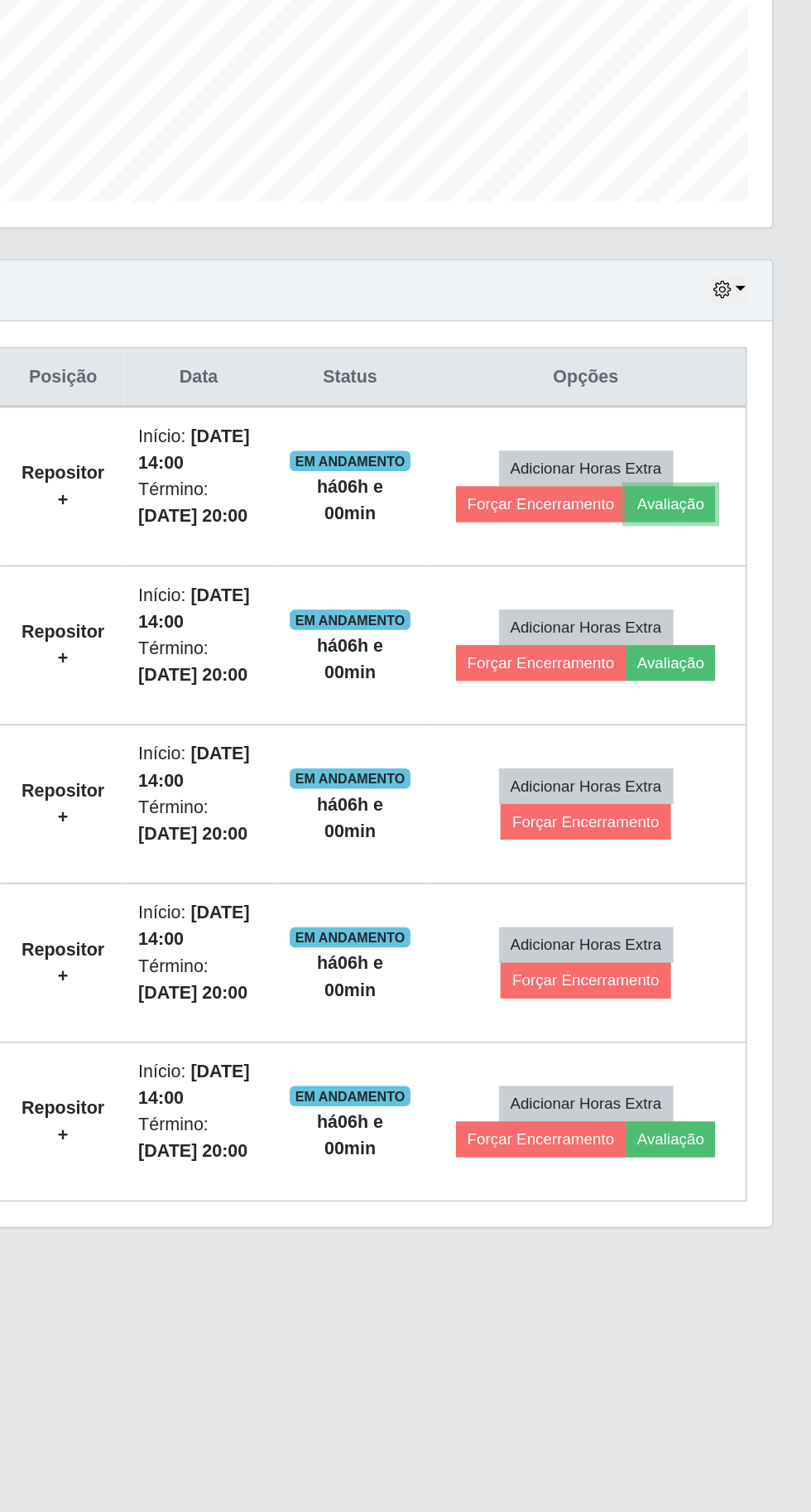
click at [723, 787] on button "Avaliação" at bounding box center [720, 789] width 59 height 24
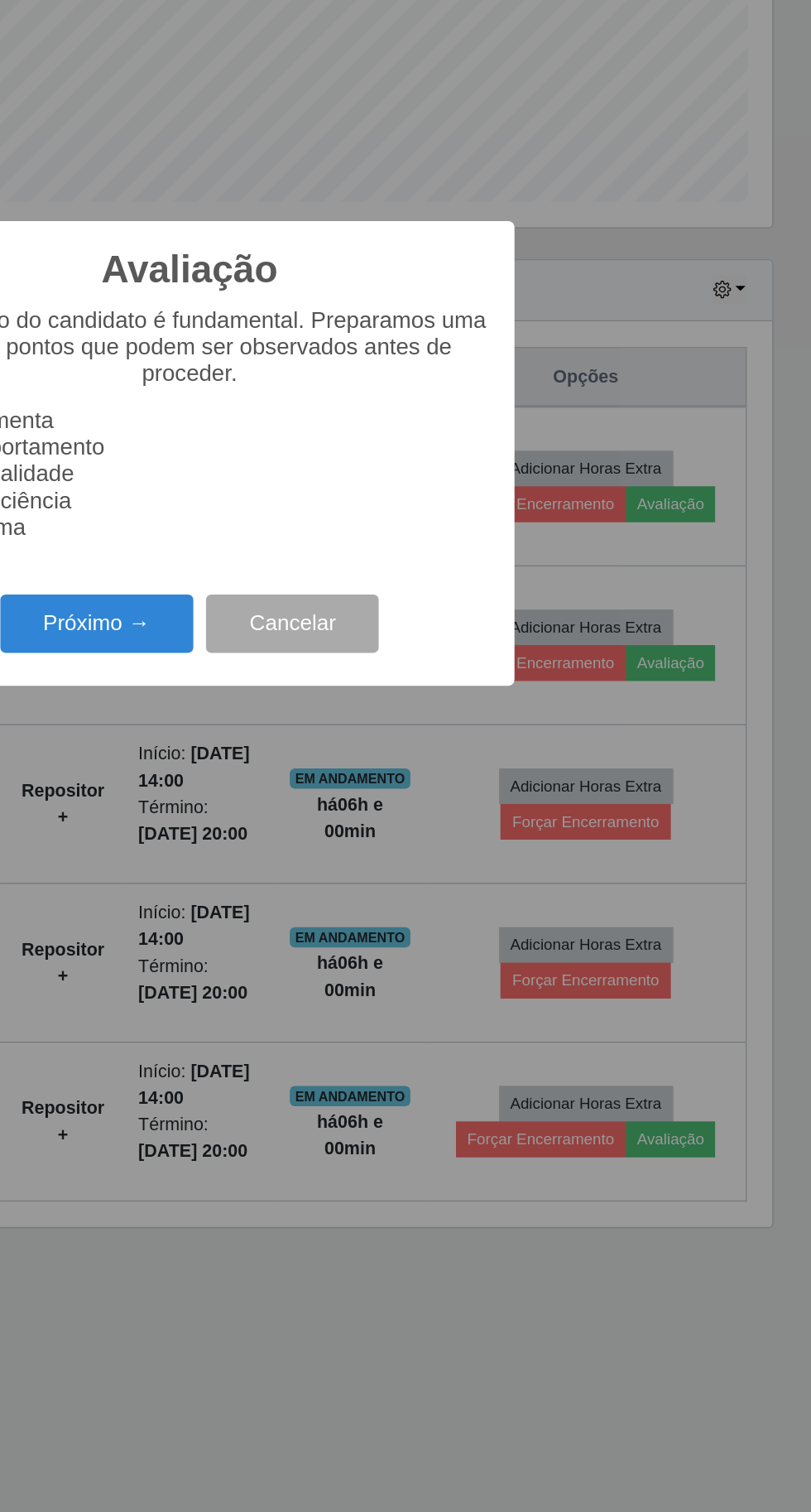
click at [320, 863] on button "Próximo →" at bounding box center [344, 868] width 125 height 39
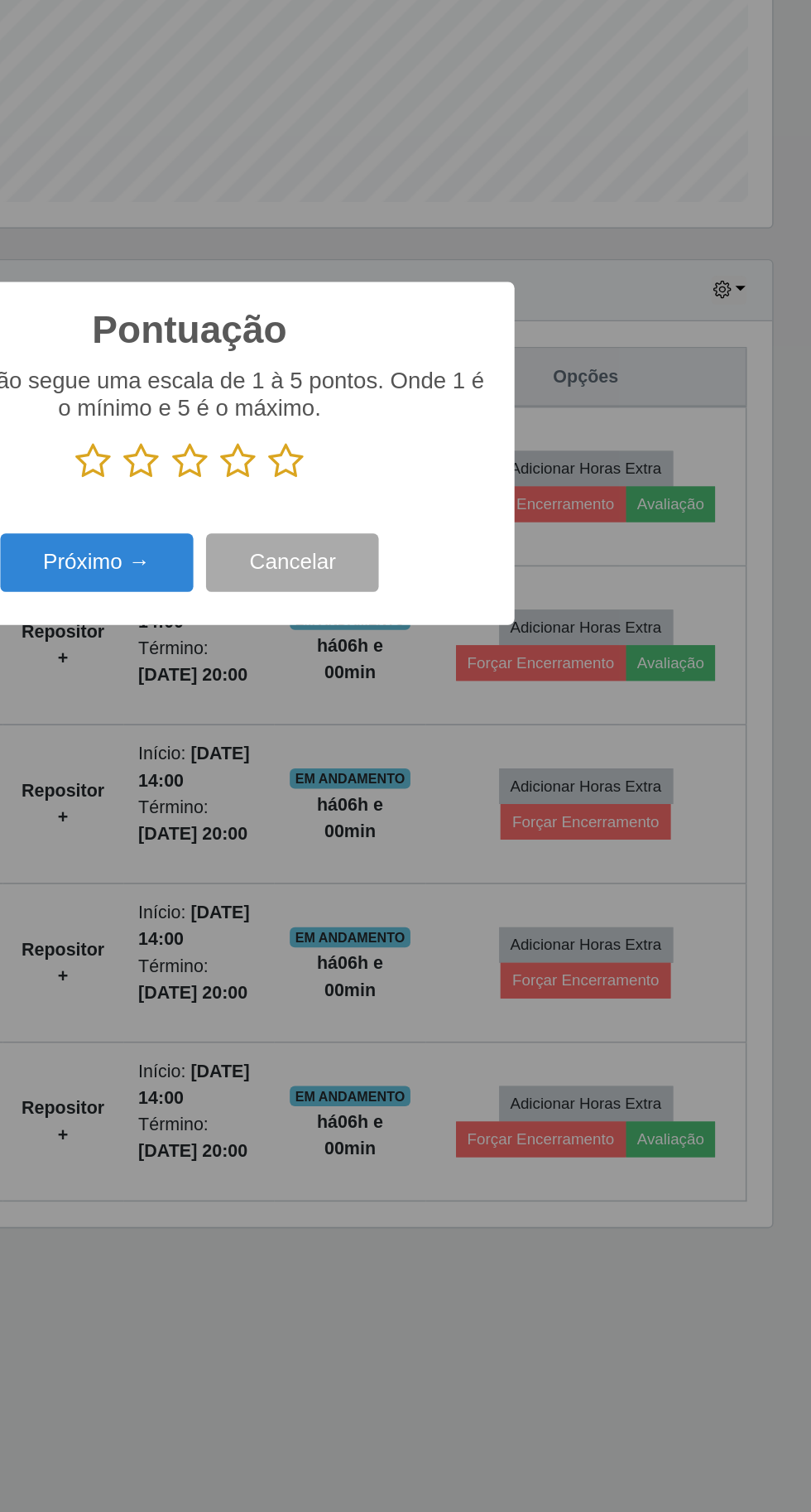
click at [472, 767] on icon at bounding box center [469, 761] width 24 height 24
click at [457, 773] on input "radio" at bounding box center [457, 773] width 0 height 0
click at [326, 827] on button "Próximo →" at bounding box center [344, 828] width 125 height 39
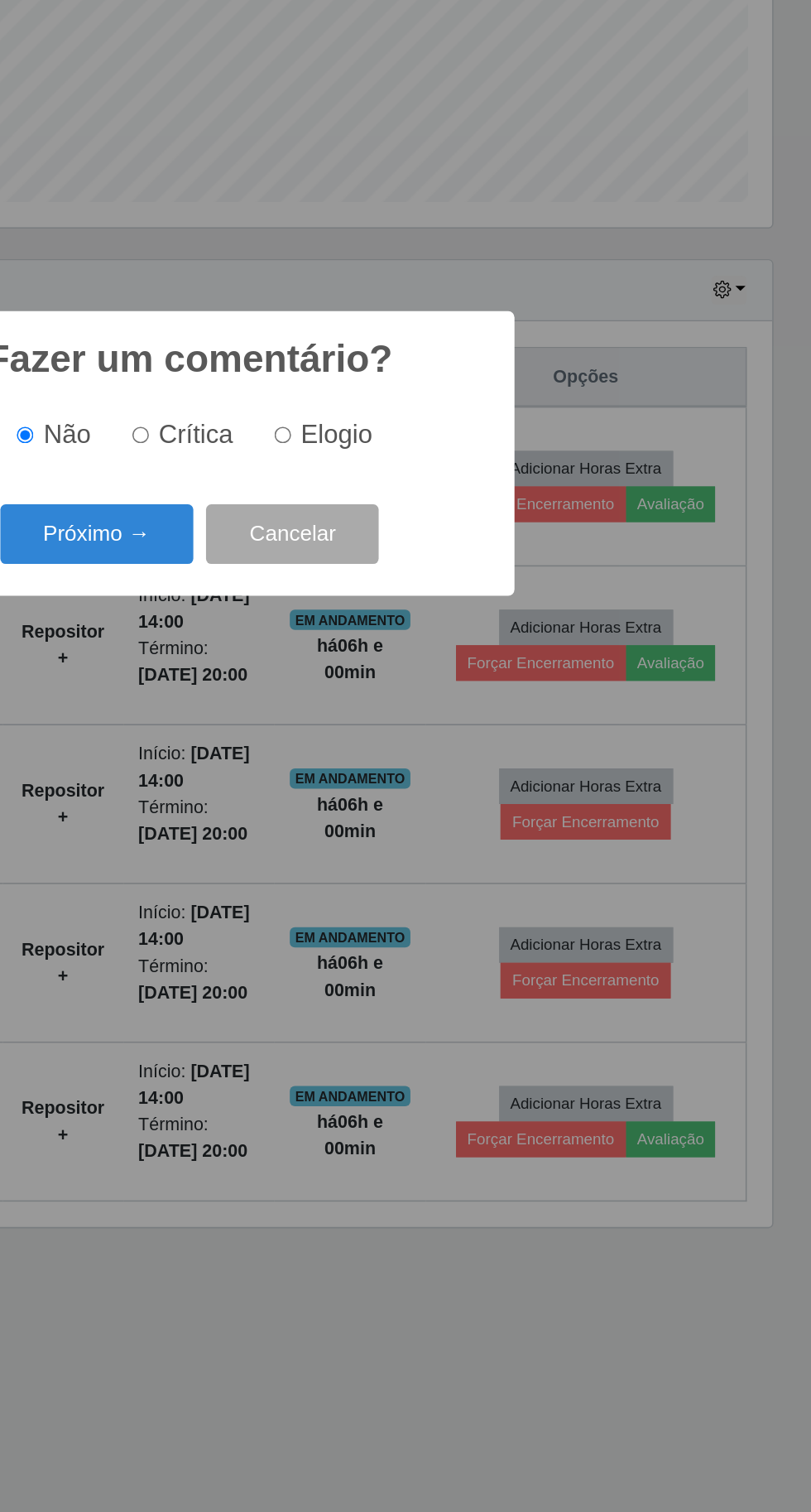
click at [501, 749] on span "Elogio" at bounding box center [501, 744] width 46 height 19
click at [472, 749] on input "Elogio" at bounding box center [467, 744] width 11 height 11
radio input "true"
click at [331, 802] on button "Próximo →" at bounding box center [344, 809] width 125 height 39
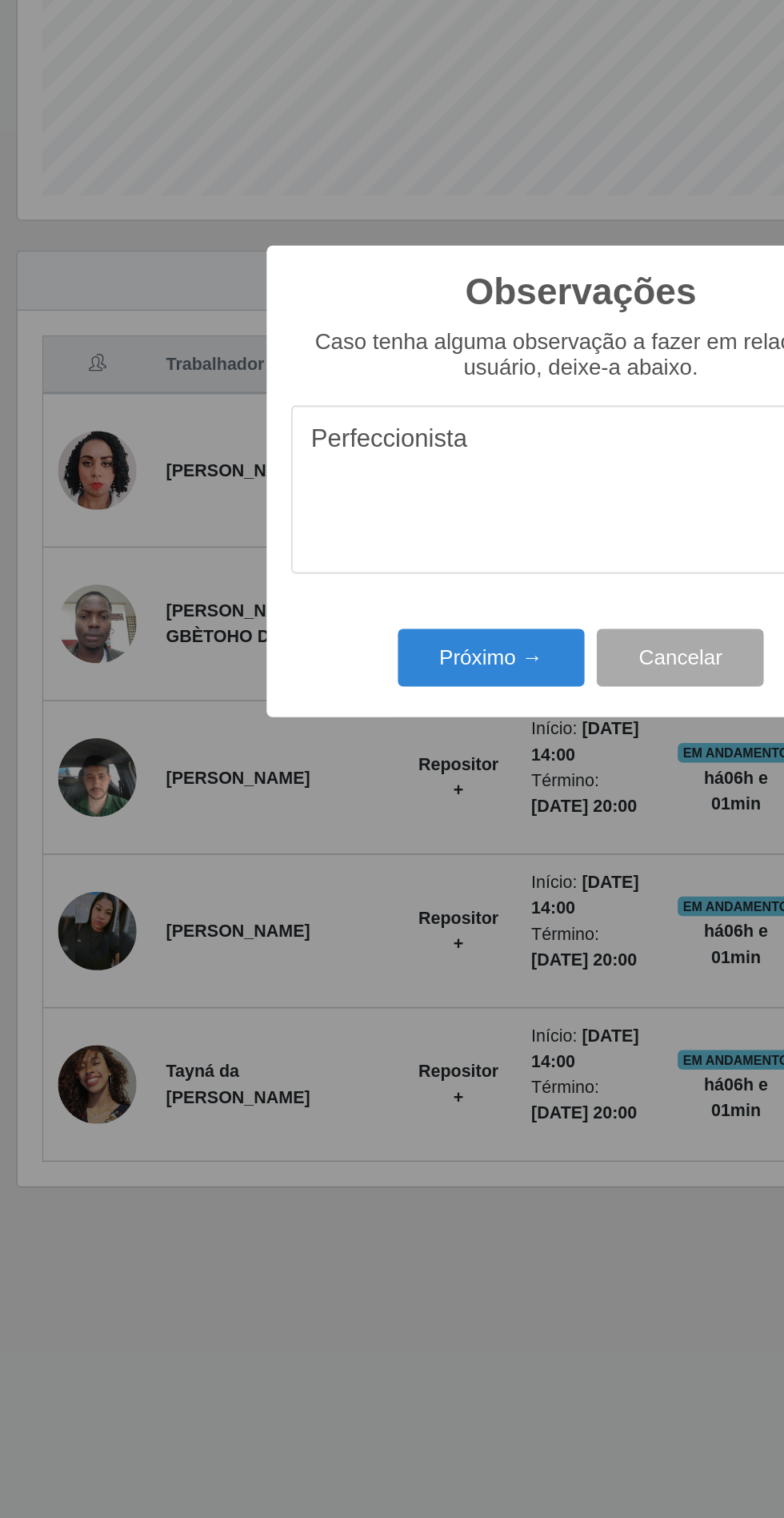
type textarea "Perfeccionista"
click at [303, 865] on button "Próximo →" at bounding box center [333, 874] width 121 height 37
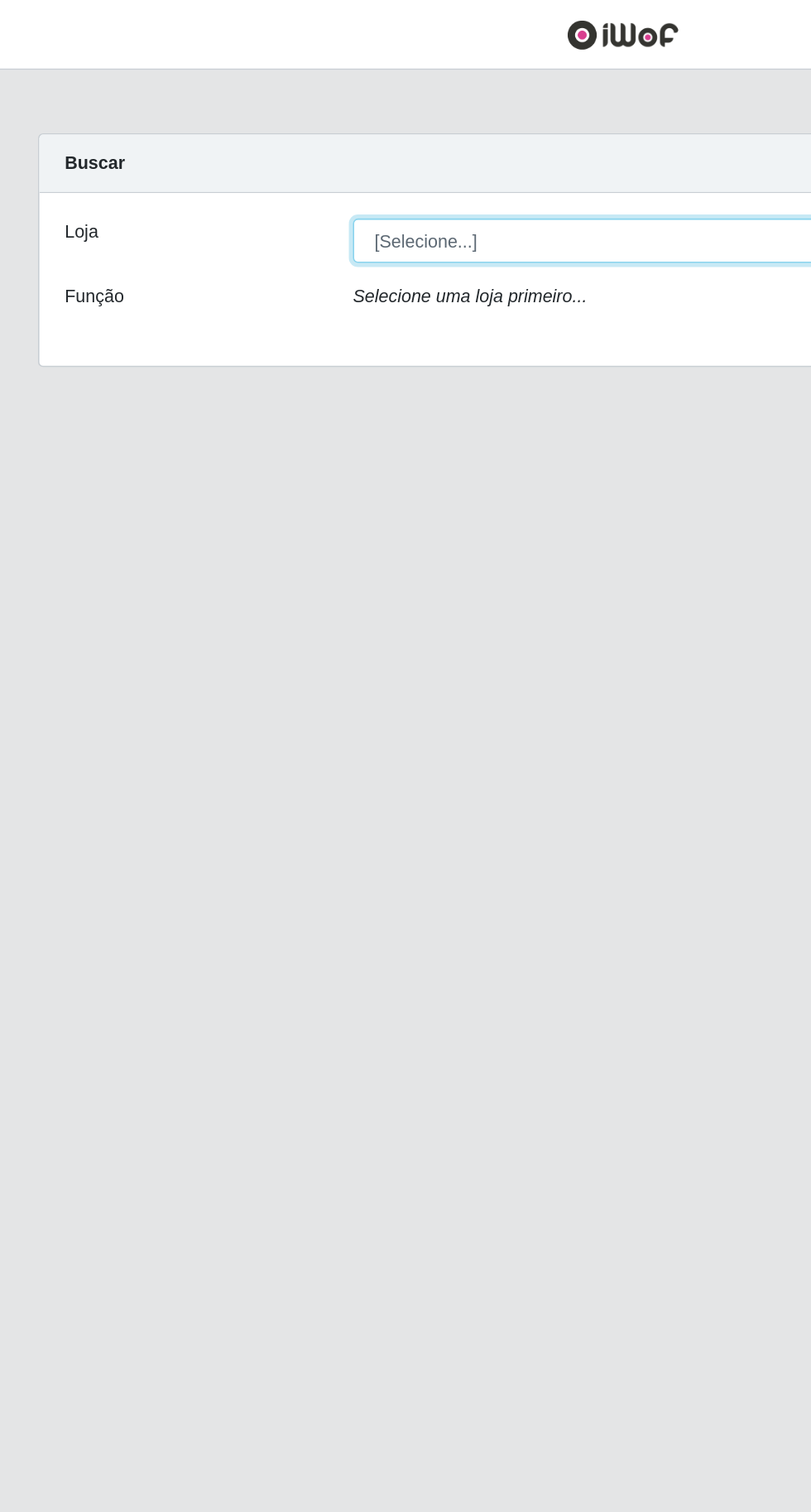
click at [397, 158] on select "[Selecione...] Extraplus - [GEOGRAPHIC_DATA] 03 - [GEOGRAPHIC_DATA]" at bounding box center [499, 157] width 539 height 29
select select "468"
click at [230, 142] on select "[Selecione...] Extraplus - [GEOGRAPHIC_DATA] 03 - [GEOGRAPHIC_DATA]" at bounding box center [499, 157] width 539 height 29
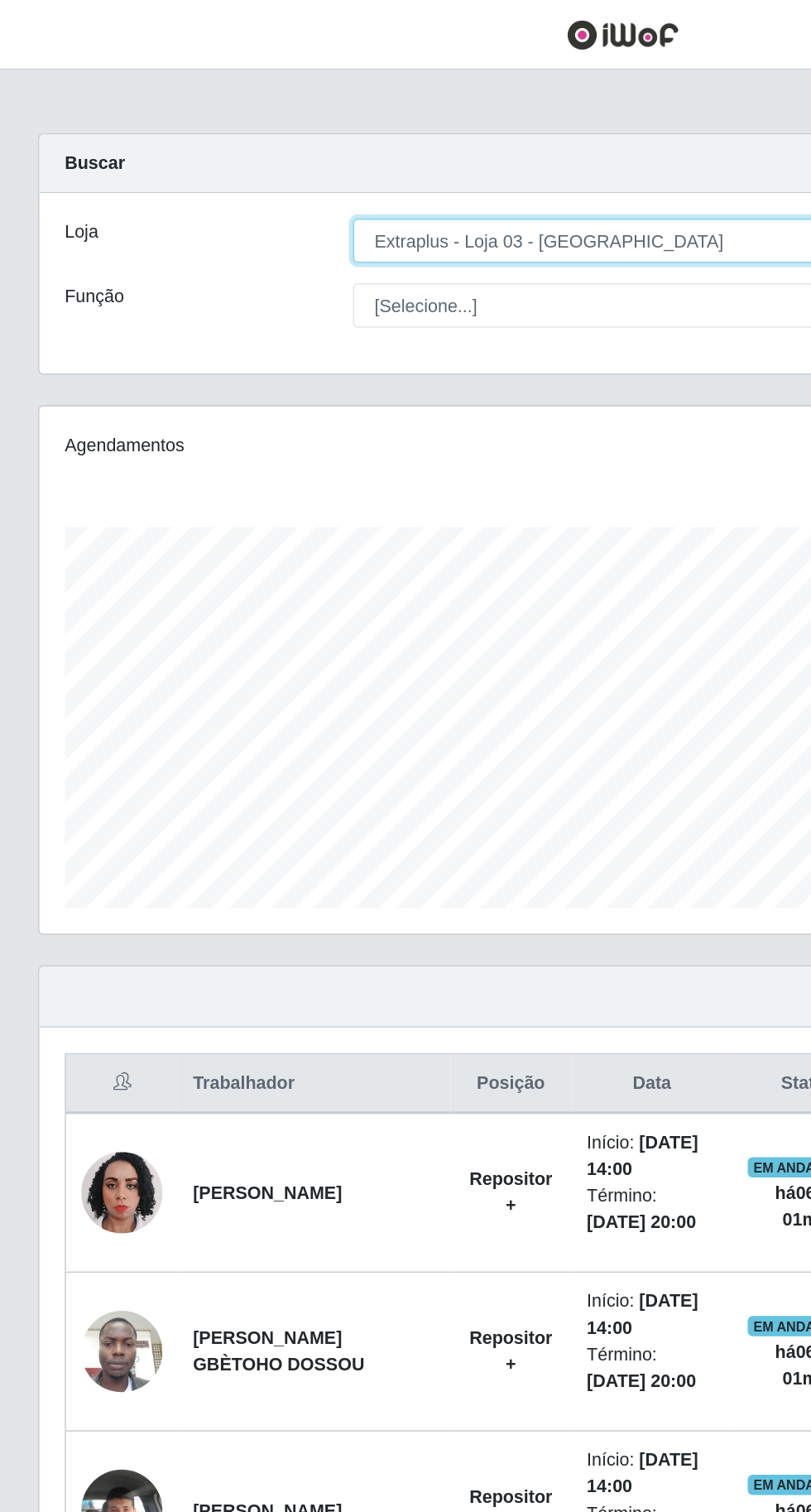
scroll to position [343, 760]
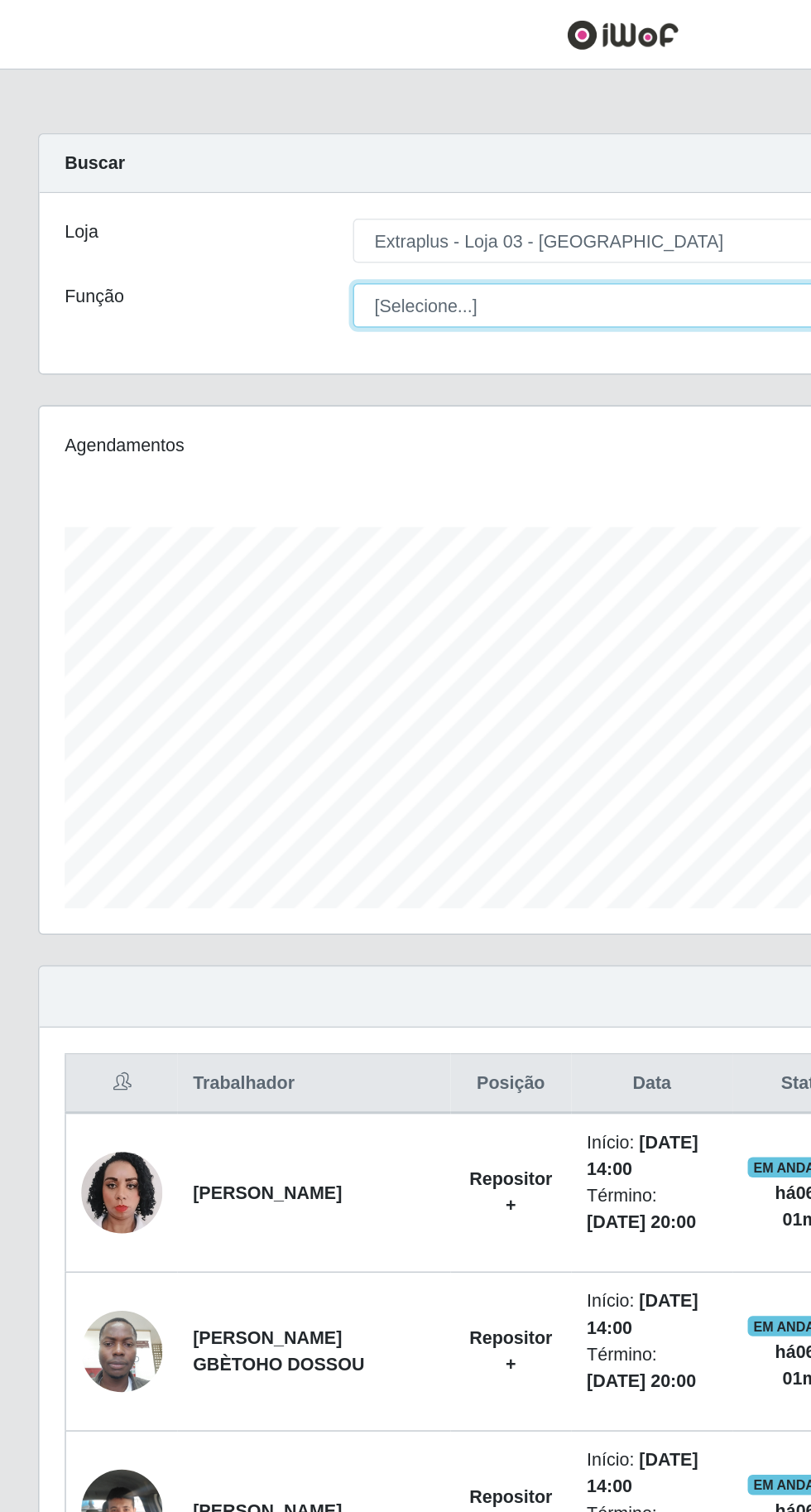
click at [383, 197] on select "[Selecione...] Repositor Repositor + Repositor ++" at bounding box center [499, 199] width 539 height 29
click at [230, 184] on select "[Selecione...] Repositor Repositor + Repositor ++" at bounding box center [499, 199] width 539 height 29
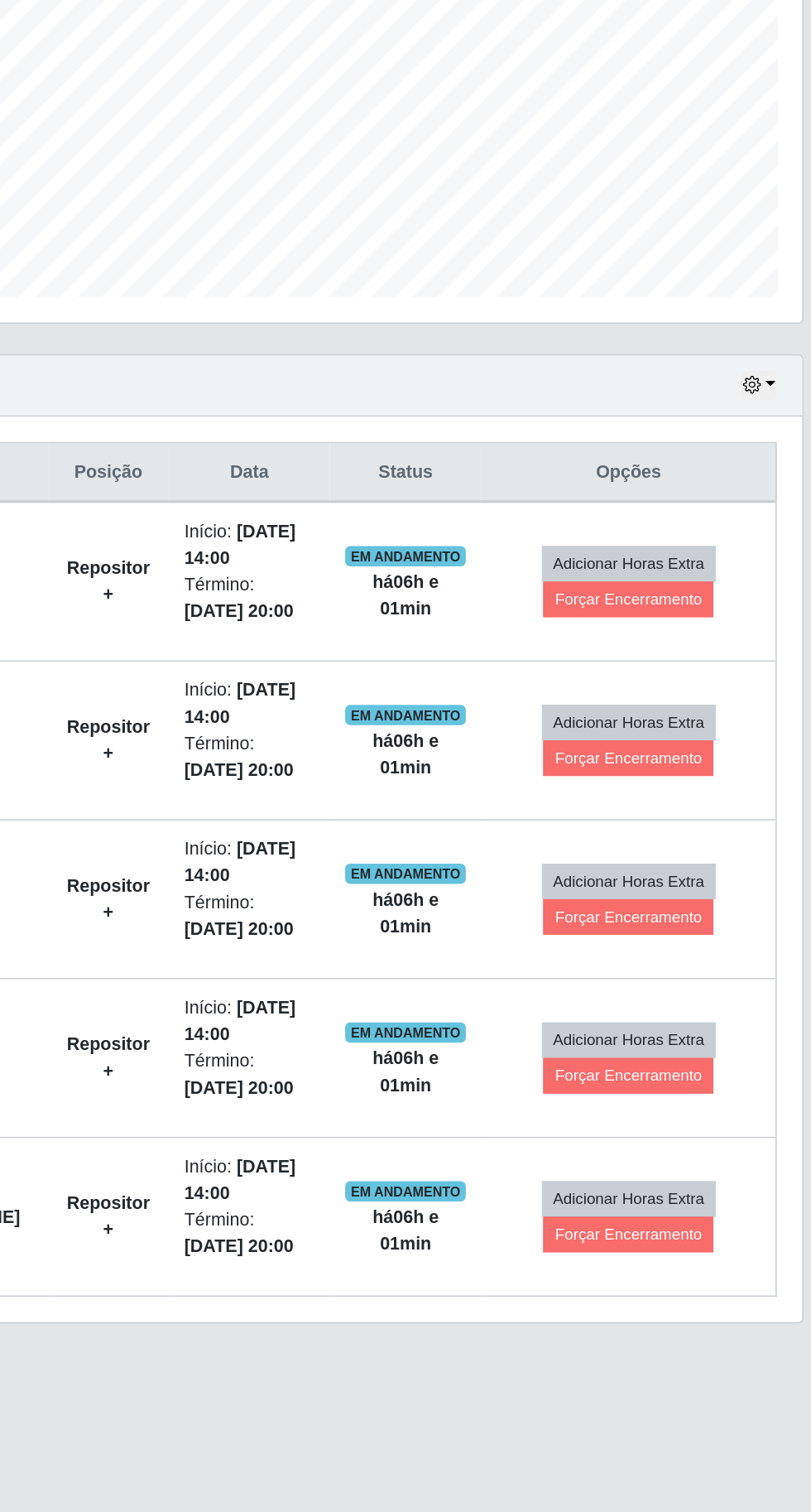
scroll to position [0, 0]
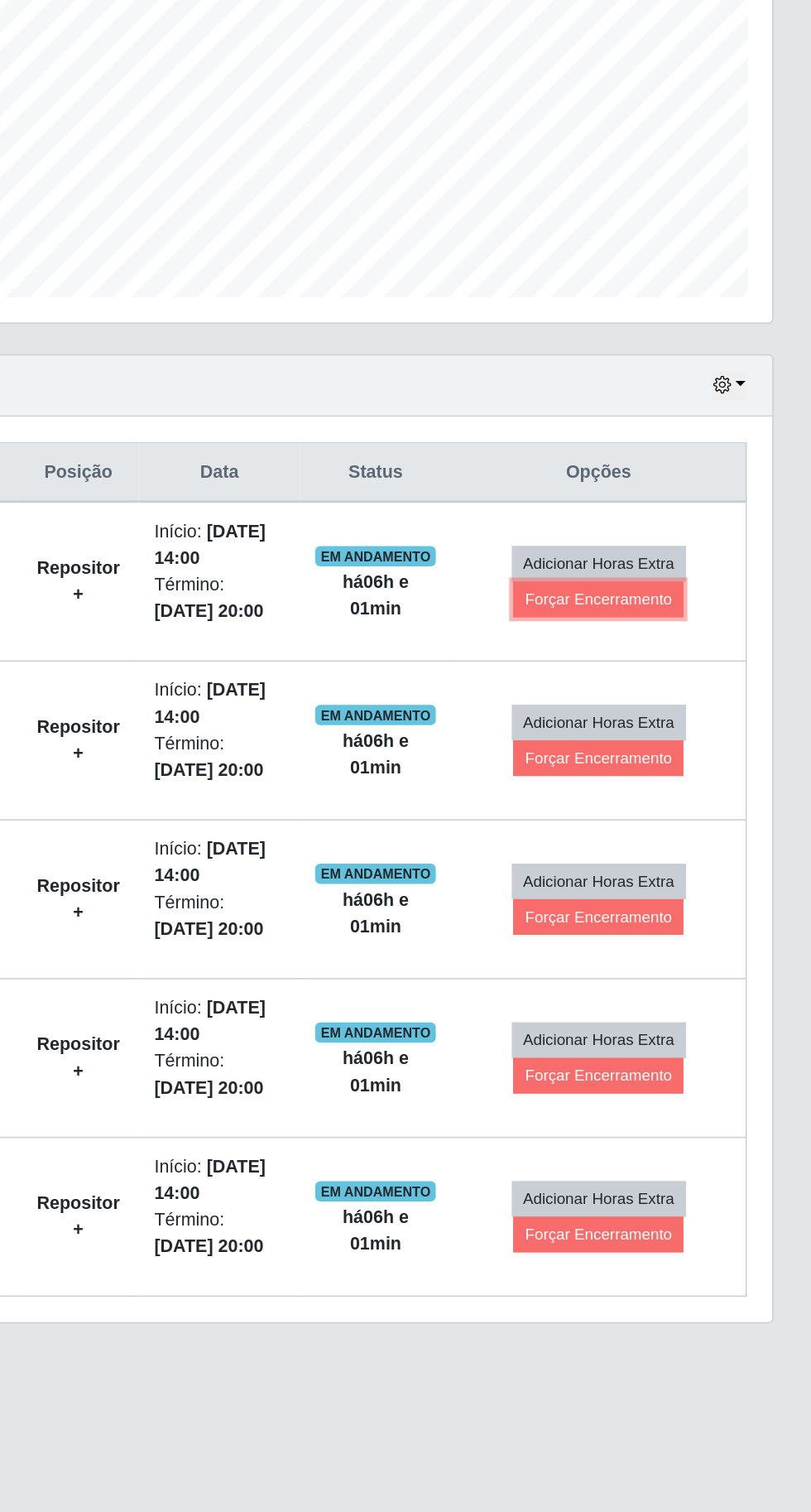
click at [696, 790] on button "Forçar Encerramento" at bounding box center [672, 789] width 111 height 24
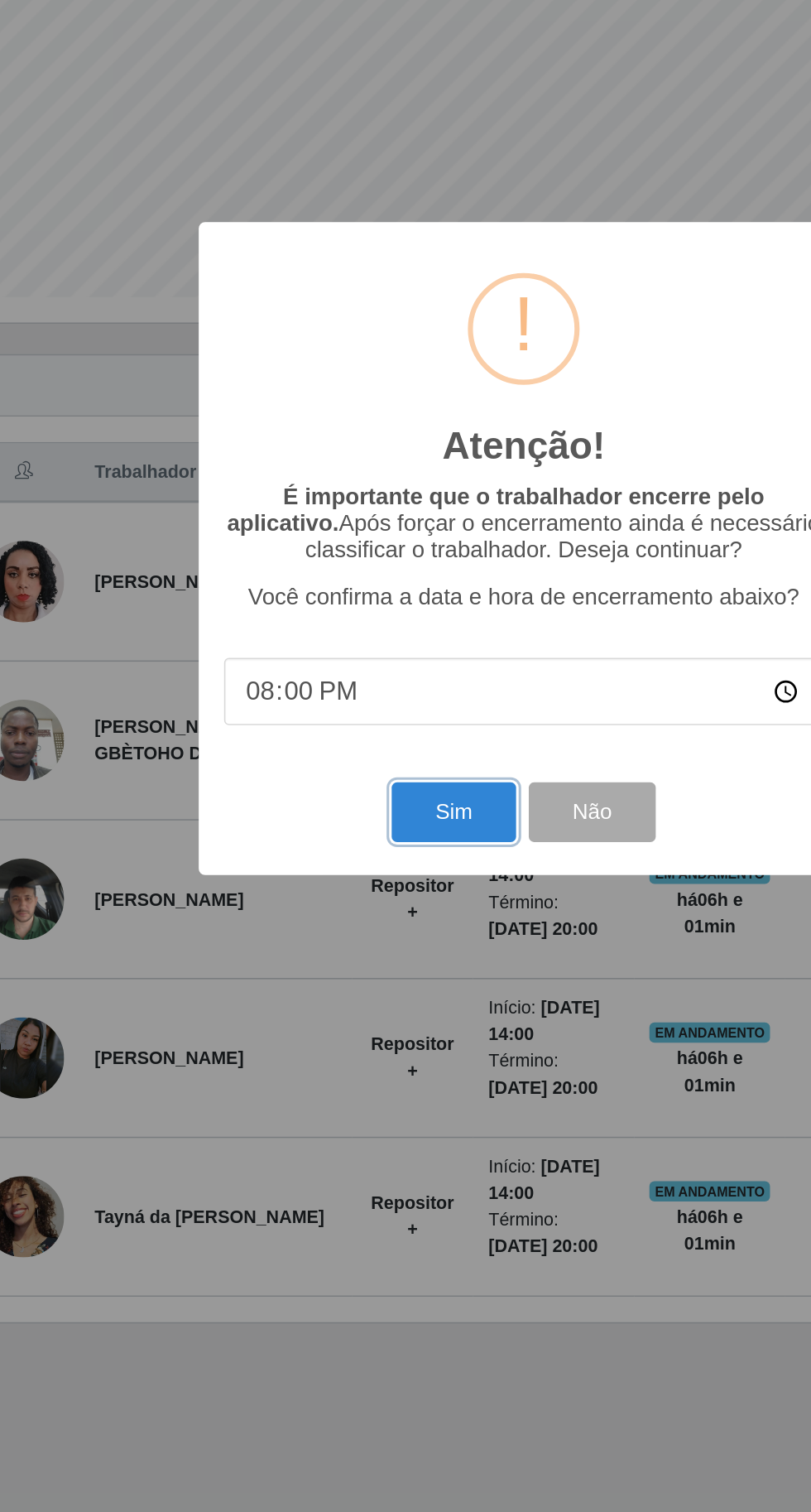
click at [369, 925] on button "Sim" at bounding box center [360, 928] width 80 height 39
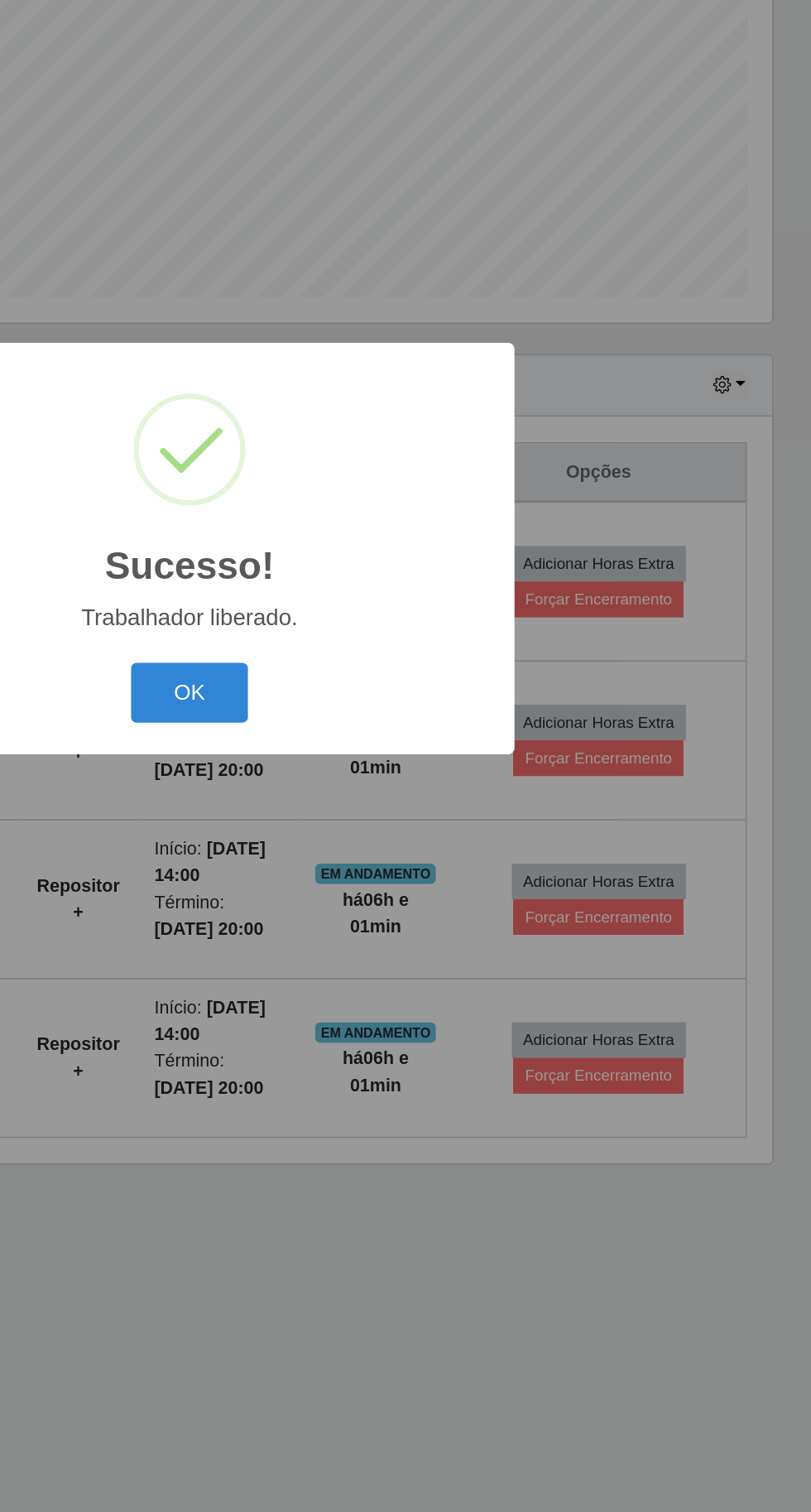
click at [420, 853] on button "OK" at bounding box center [406, 850] width 77 height 39
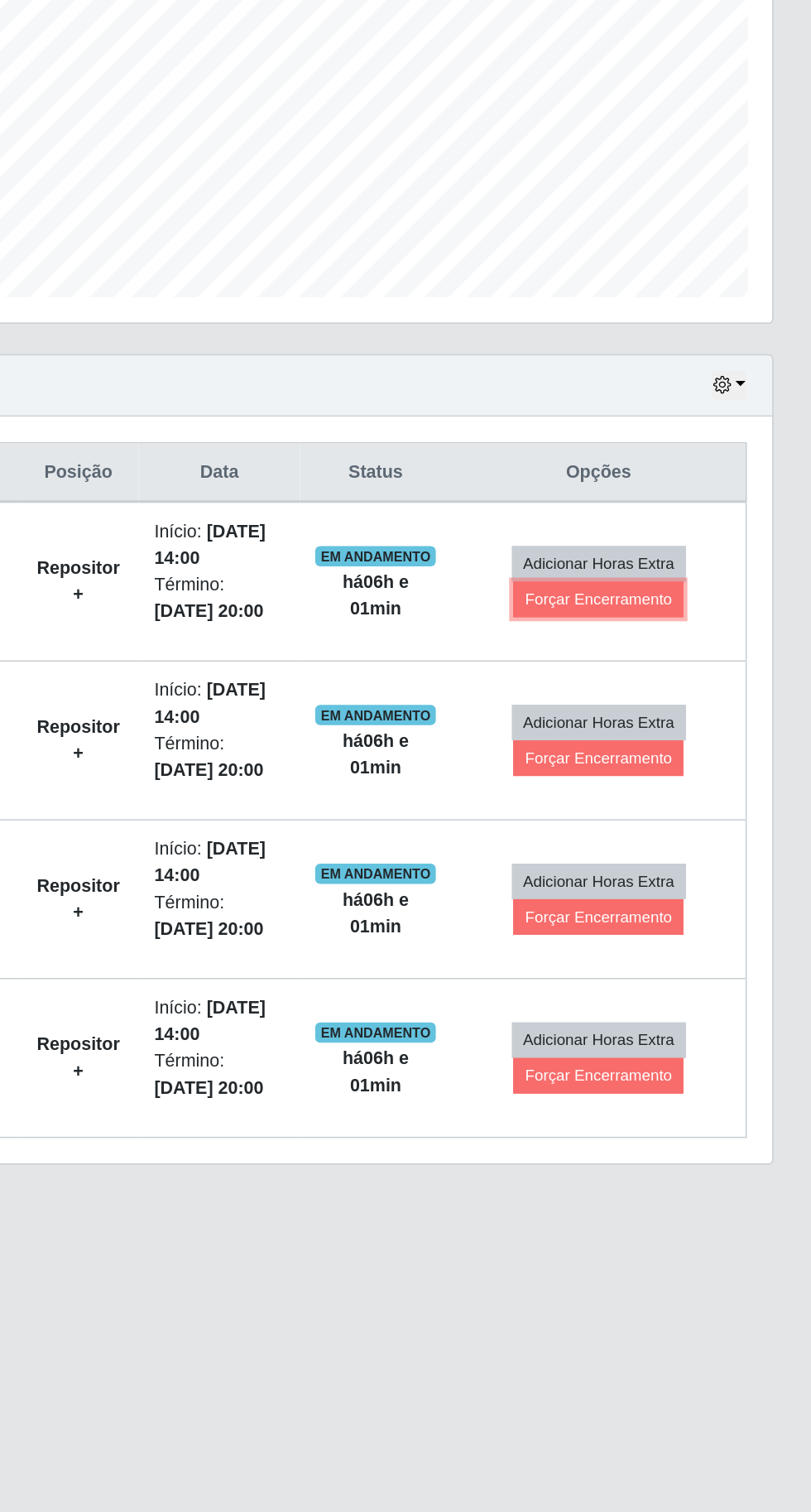
click at [701, 792] on button "Forçar Encerramento" at bounding box center [672, 789] width 111 height 24
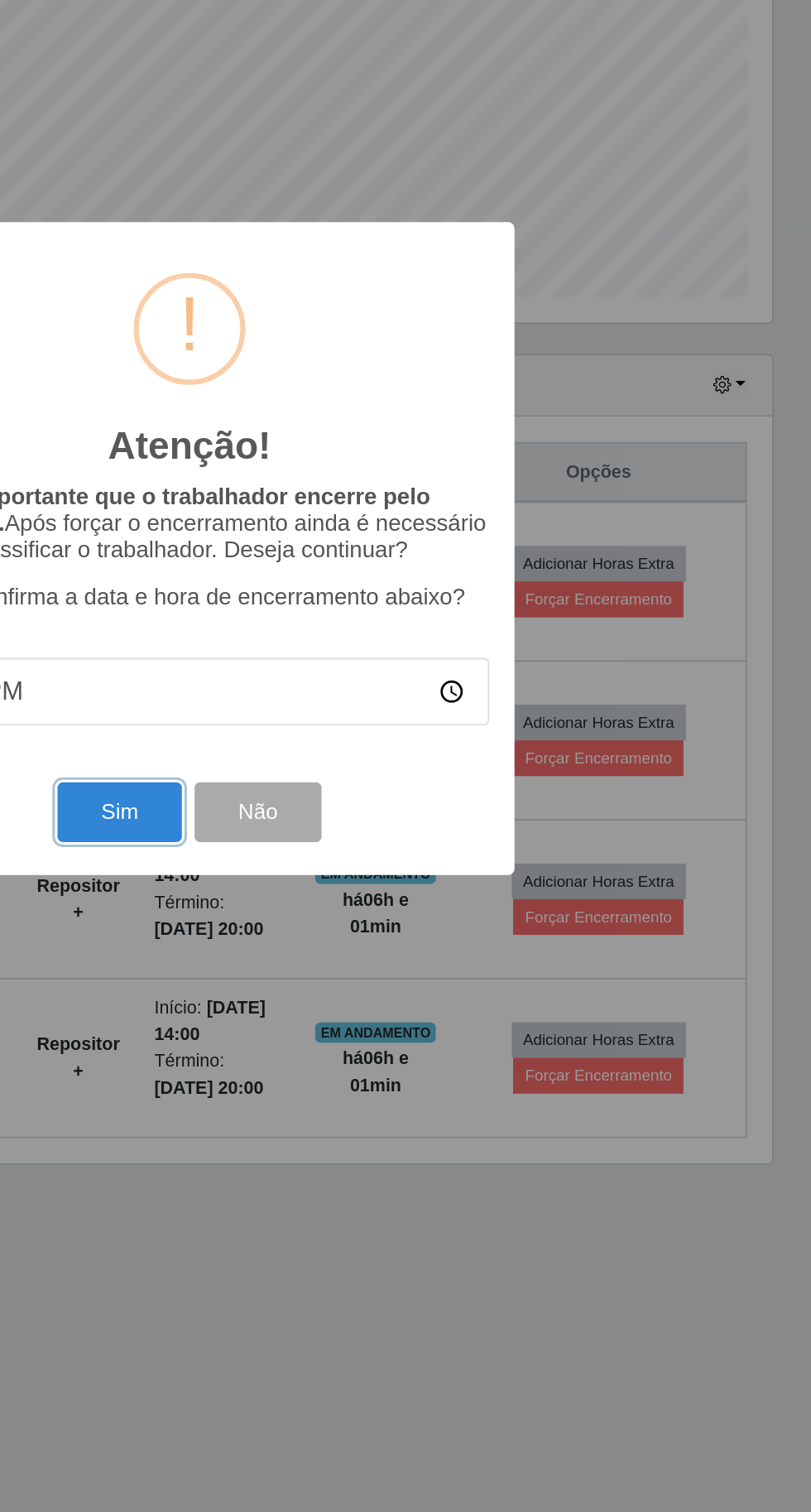
click at [362, 941] on button "Sim" at bounding box center [360, 928] width 80 height 39
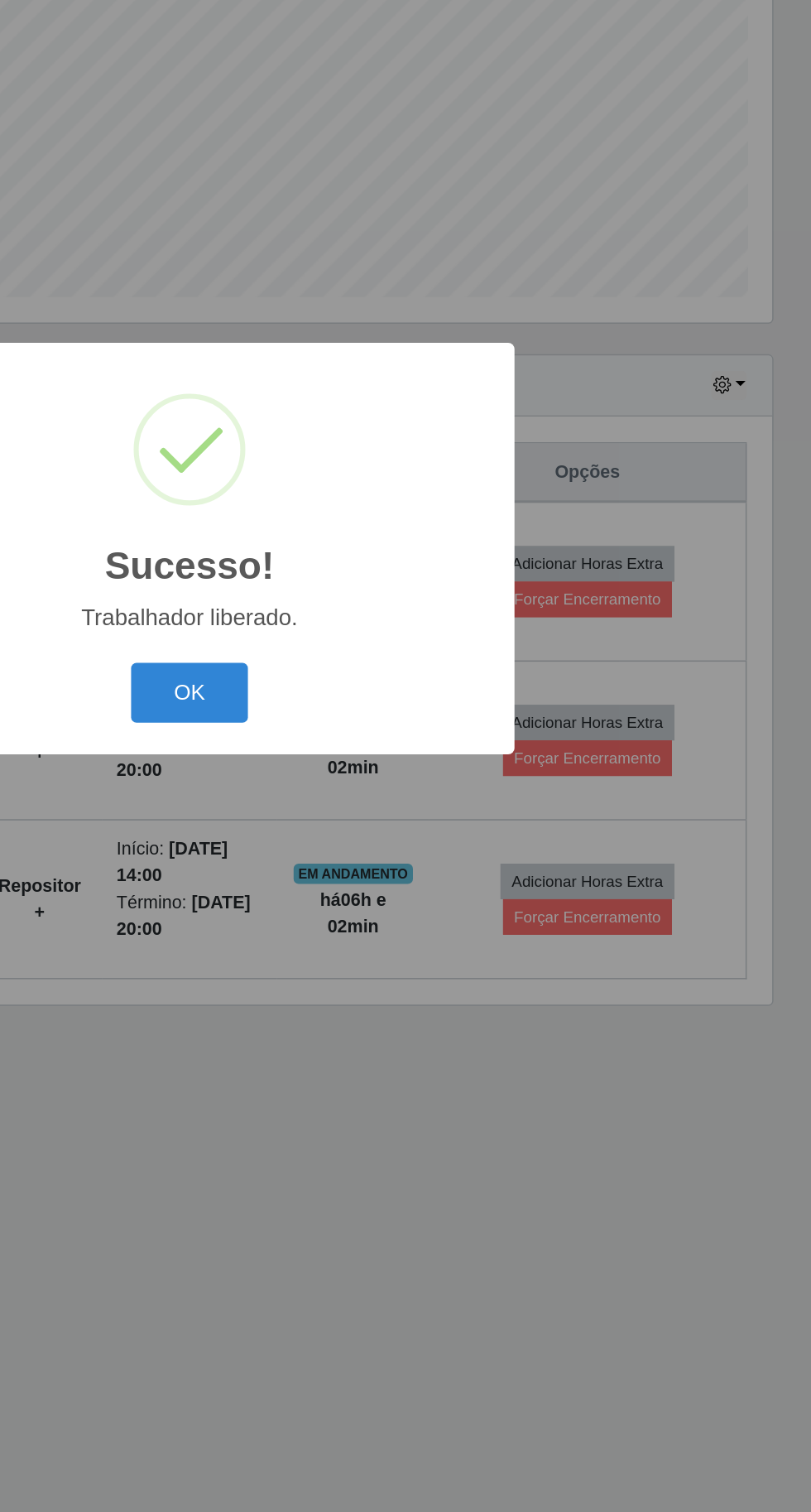
click at [412, 859] on button "OK" at bounding box center [406, 850] width 77 height 39
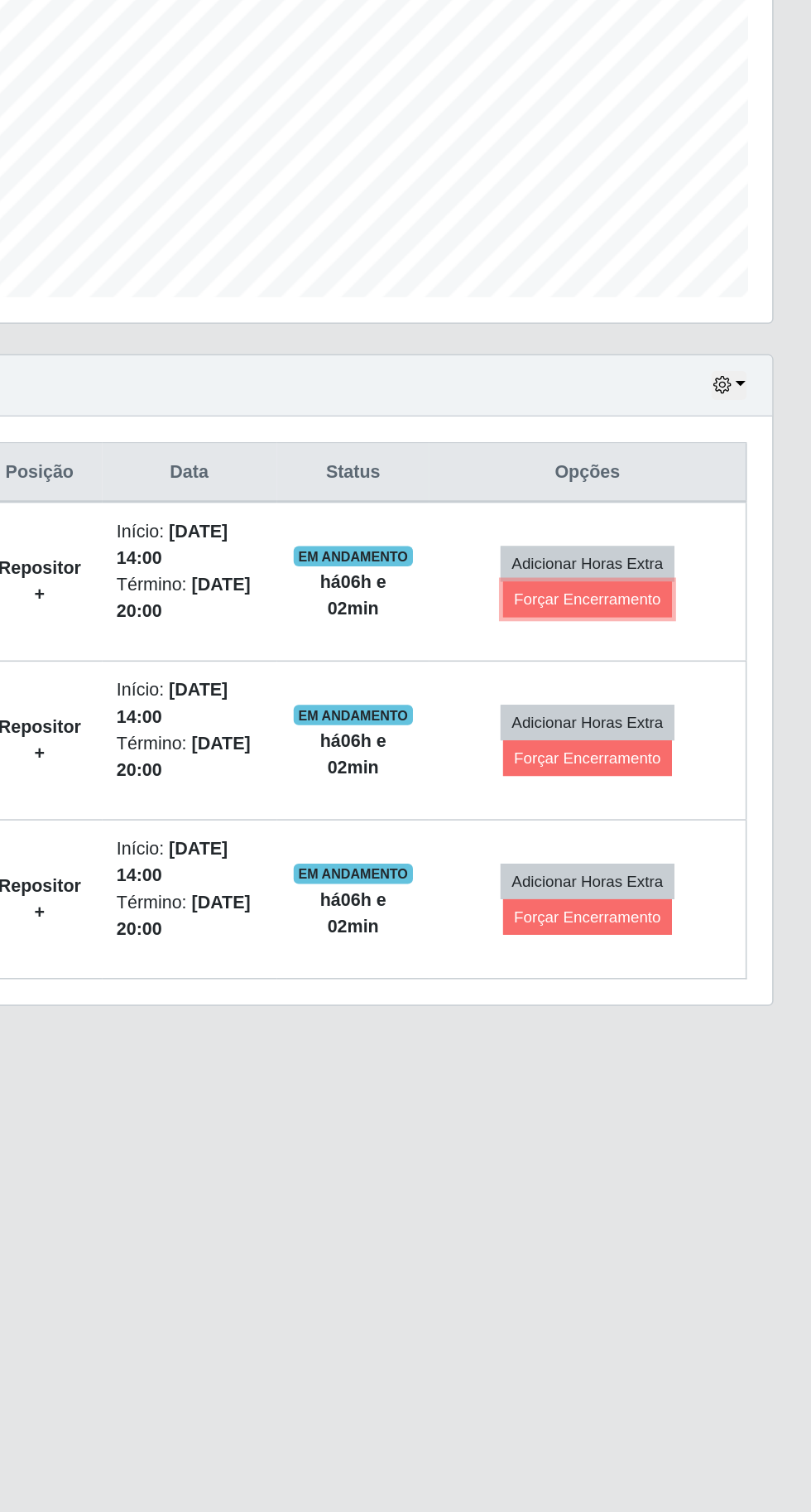
click at [690, 786] on button "Forçar Encerramento" at bounding box center [666, 789] width 111 height 24
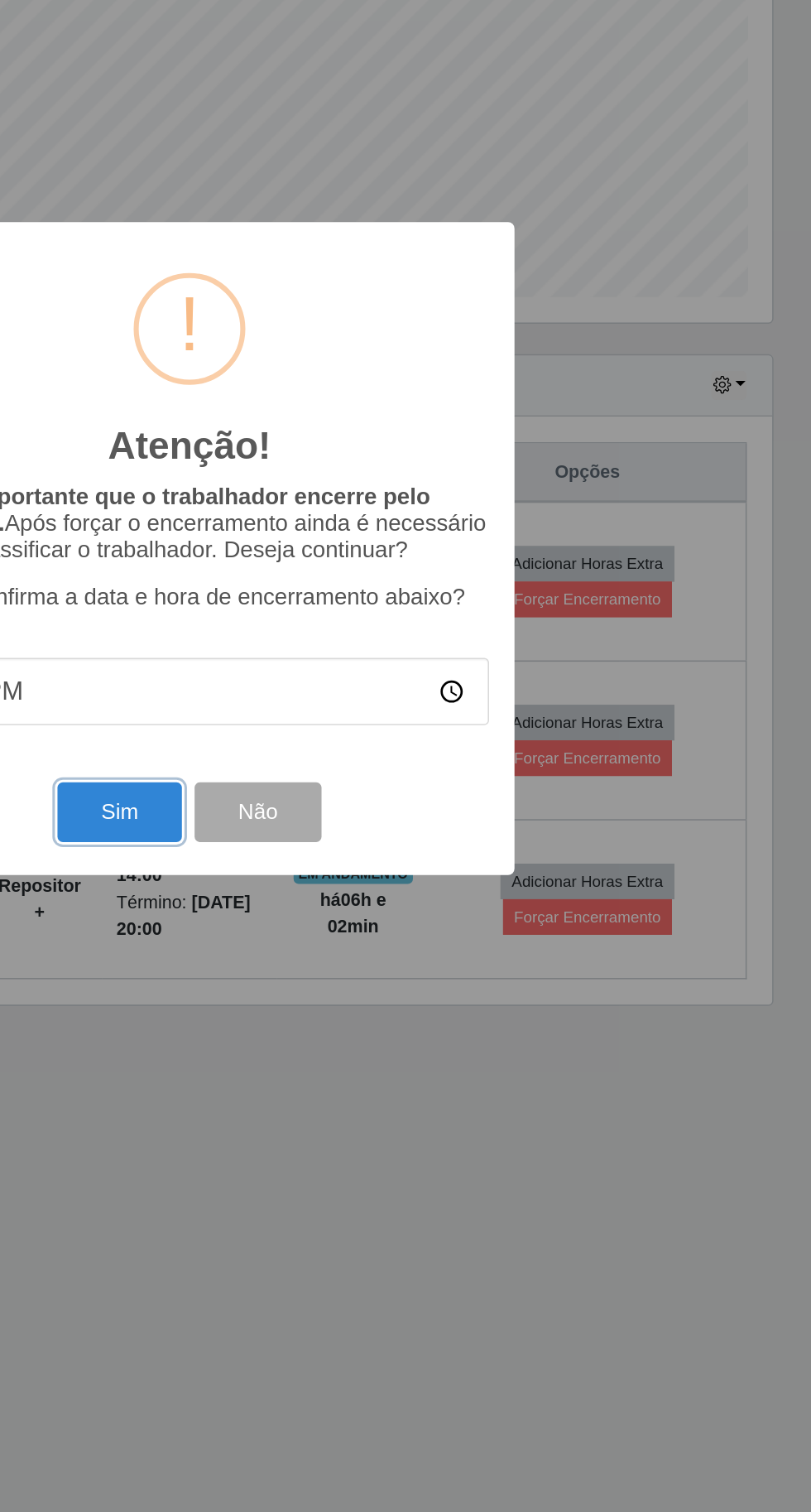
click at [395, 910] on button "Sim" at bounding box center [360, 928] width 80 height 39
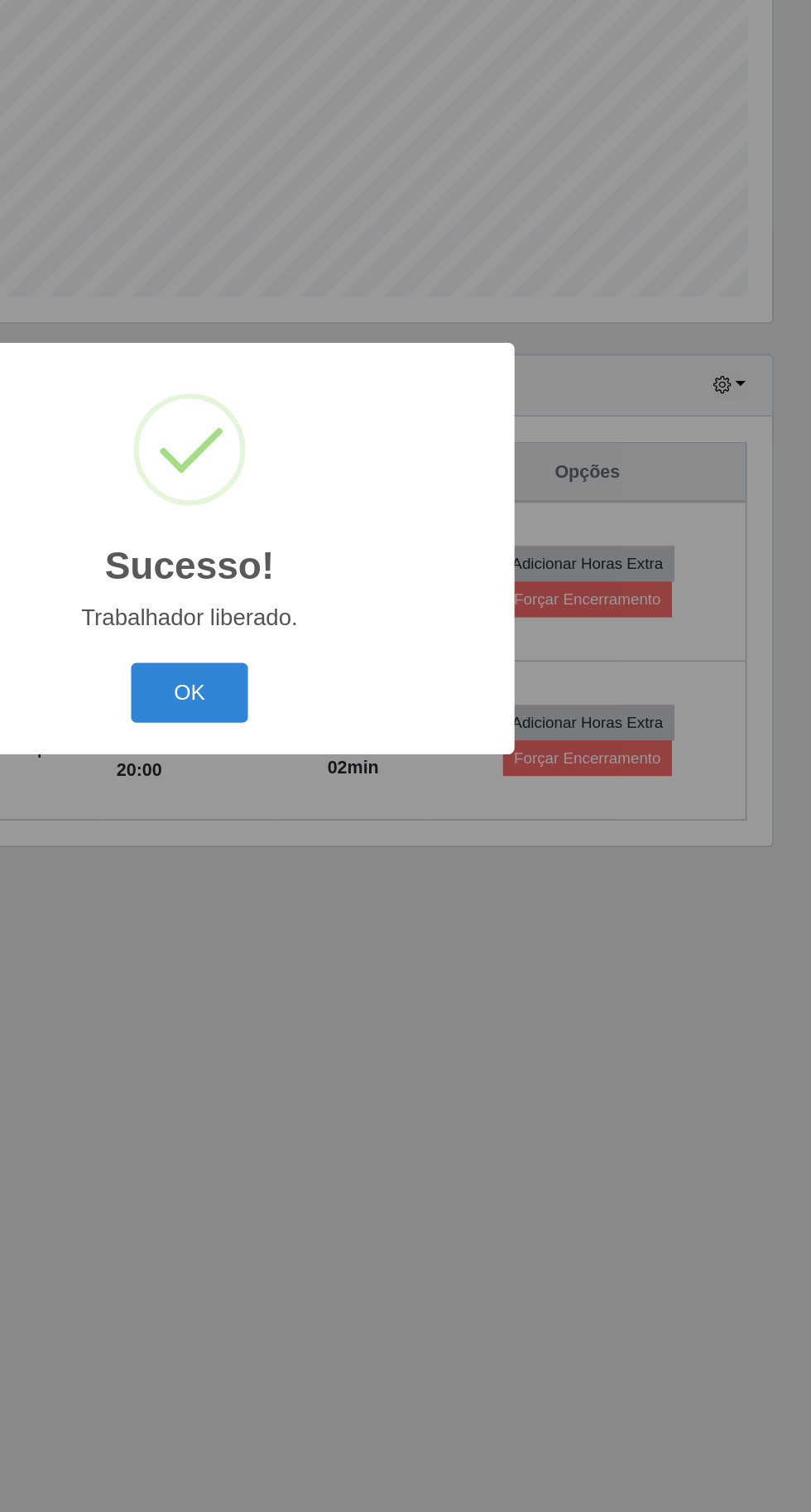
click at [425, 859] on button "OK" at bounding box center [406, 850] width 77 height 39
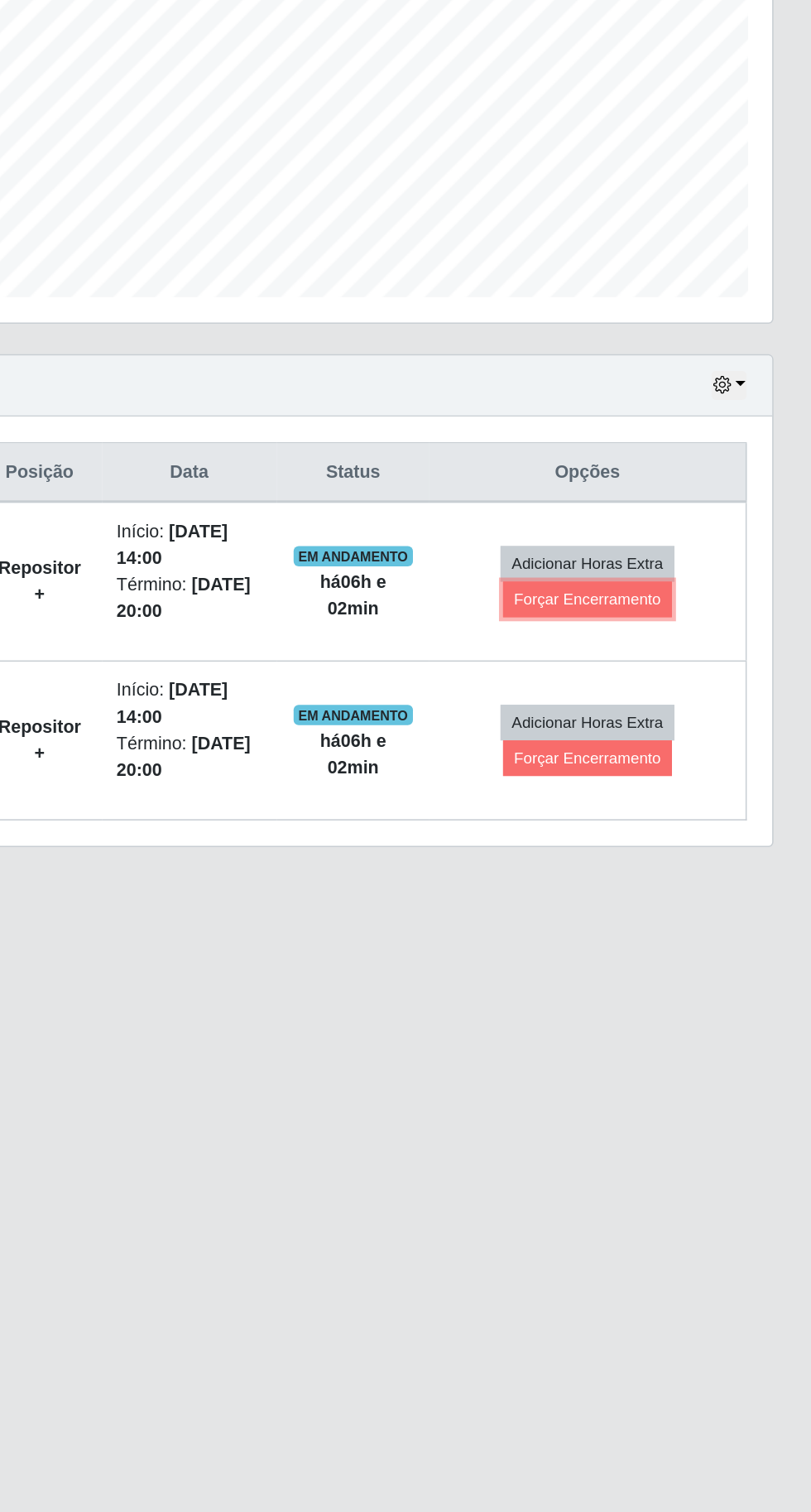
click at [701, 786] on button "Forçar Encerramento" at bounding box center [666, 789] width 111 height 24
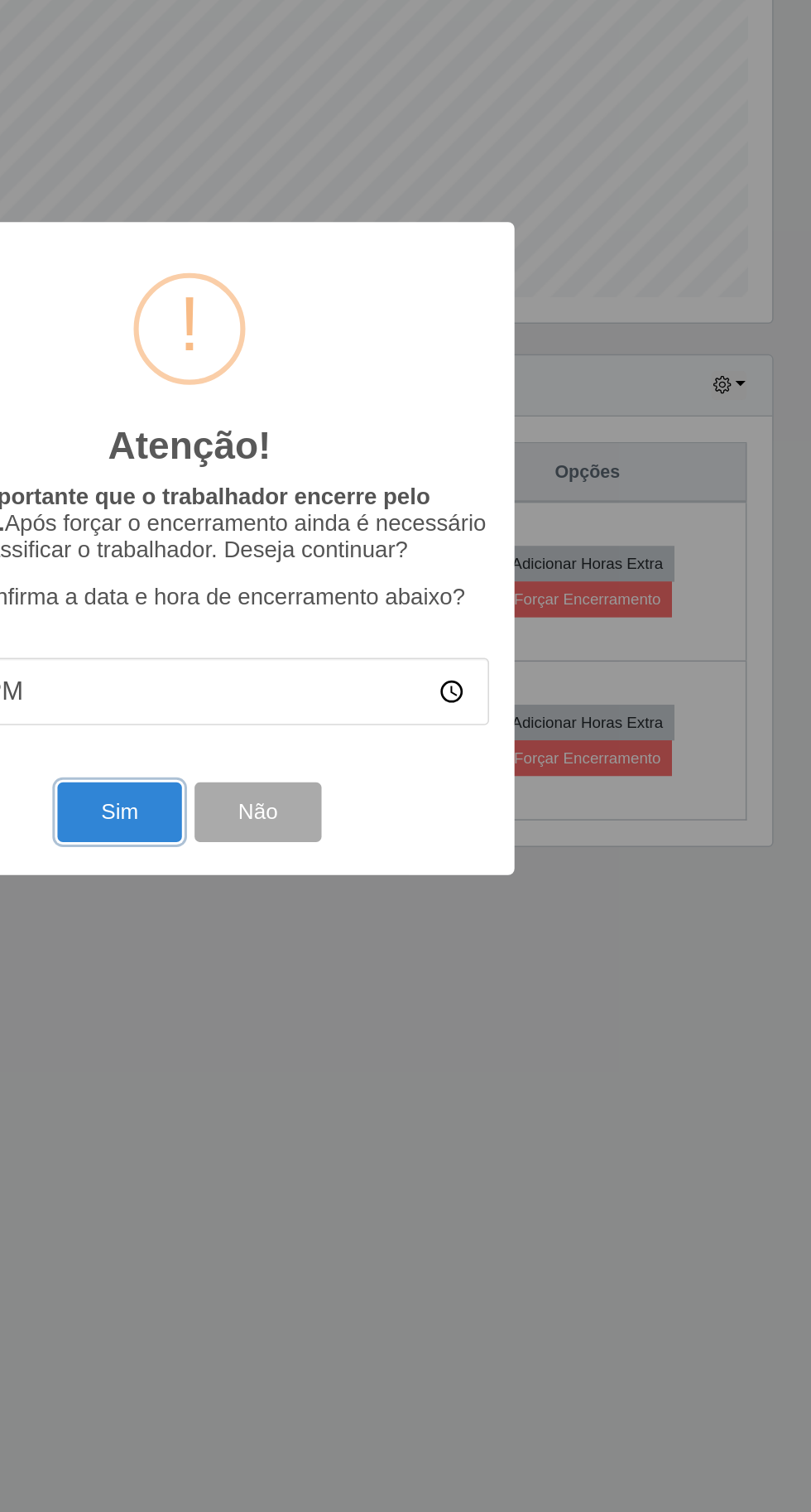
click at [381, 934] on button "Sim" at bounding box center [360, 928] width 80 height 39
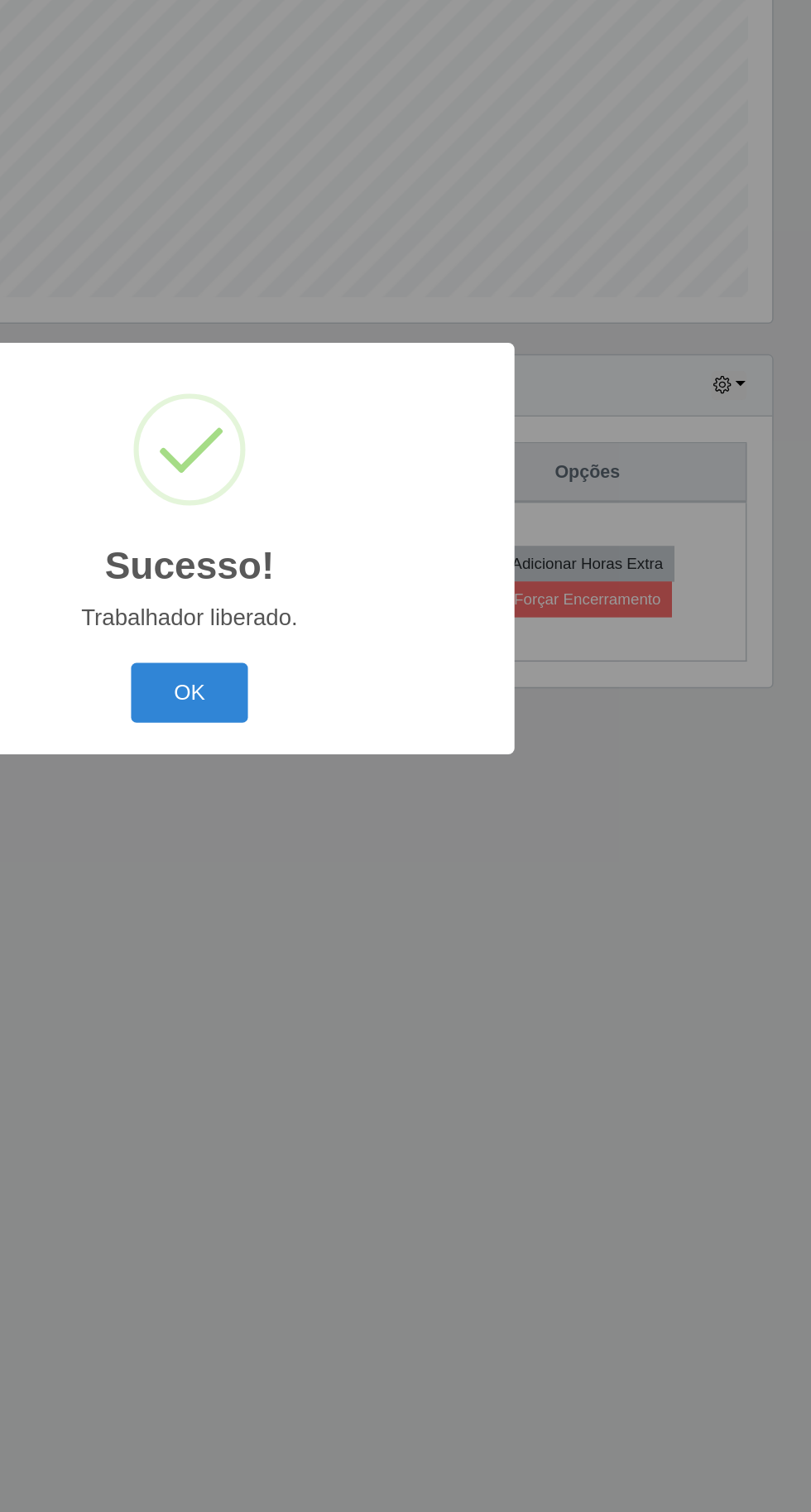
click at [418, 859] on button "OK" at bounding box center [406, 850] width 77 height 39
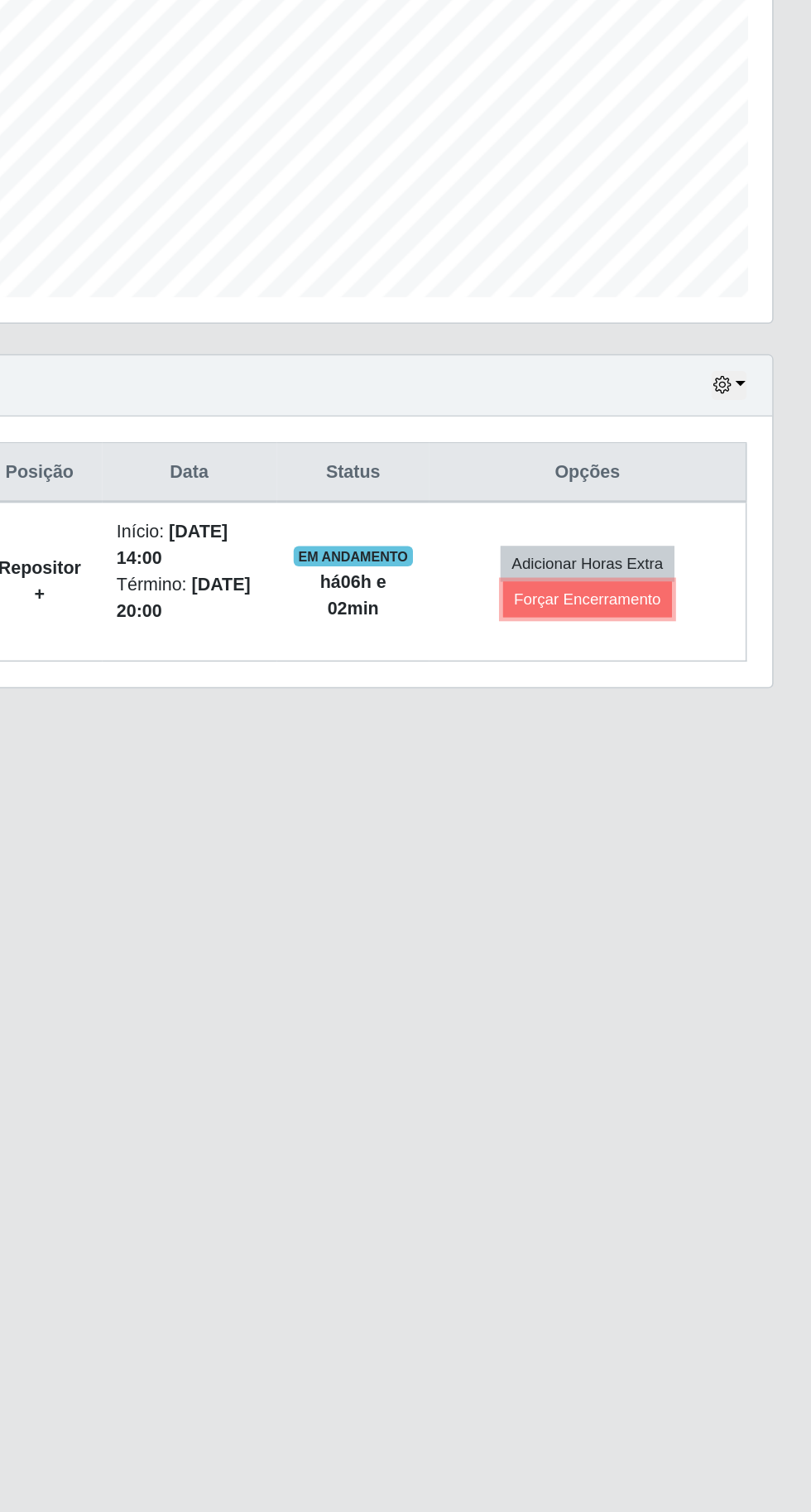
click at [680, 786] on button "Forçar Encerramento" at bounding box center [666, 789] width 111 height 24
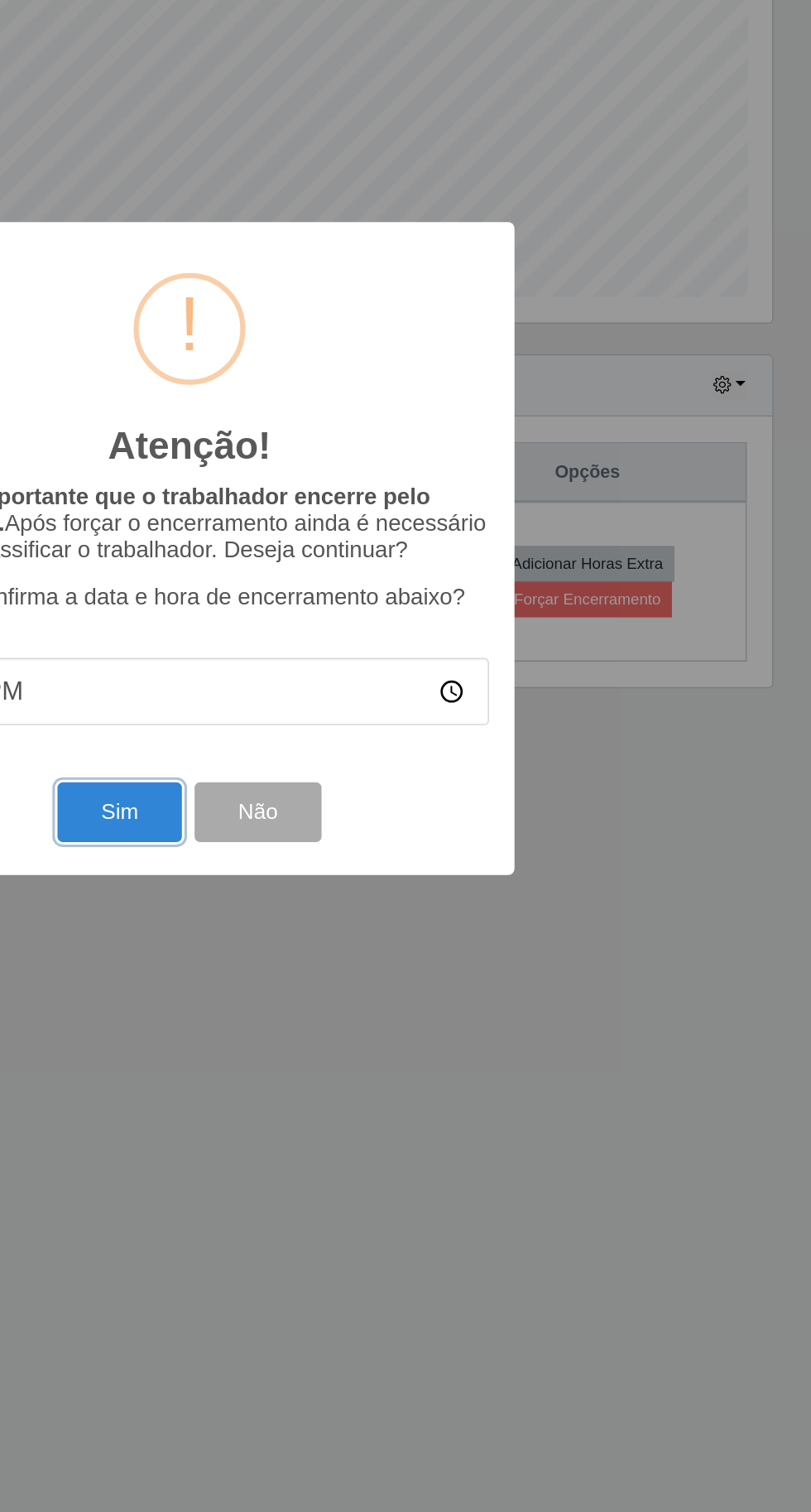
click at [359, 932] on button "Sim" at bounding box center [360, 928] width 80 height 39
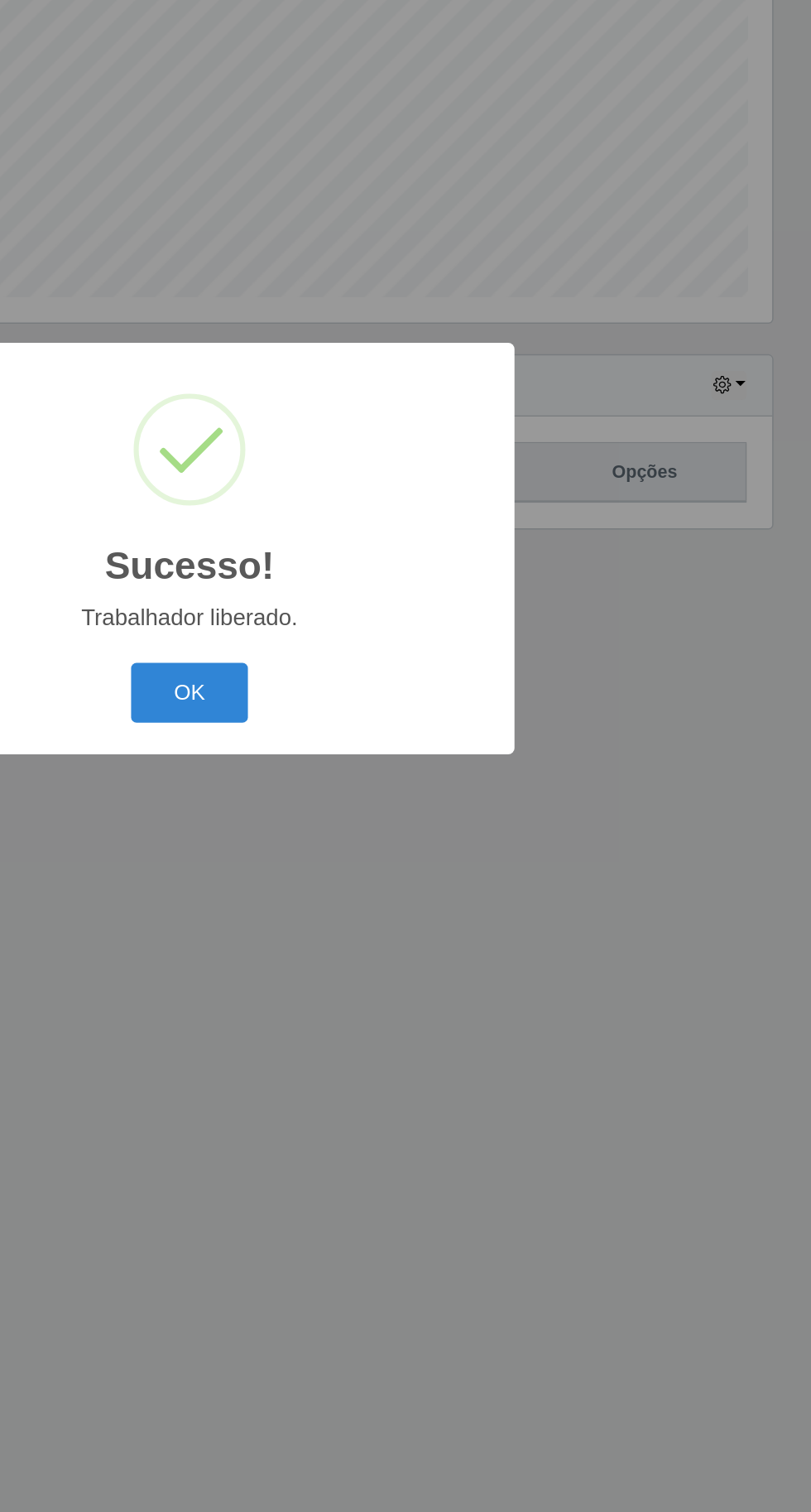
click at [393, 849] on button "OK" at bounding box center [406, 850] width 77 height 39
